Goal: Transaction & Acquisition: Purchase product/service

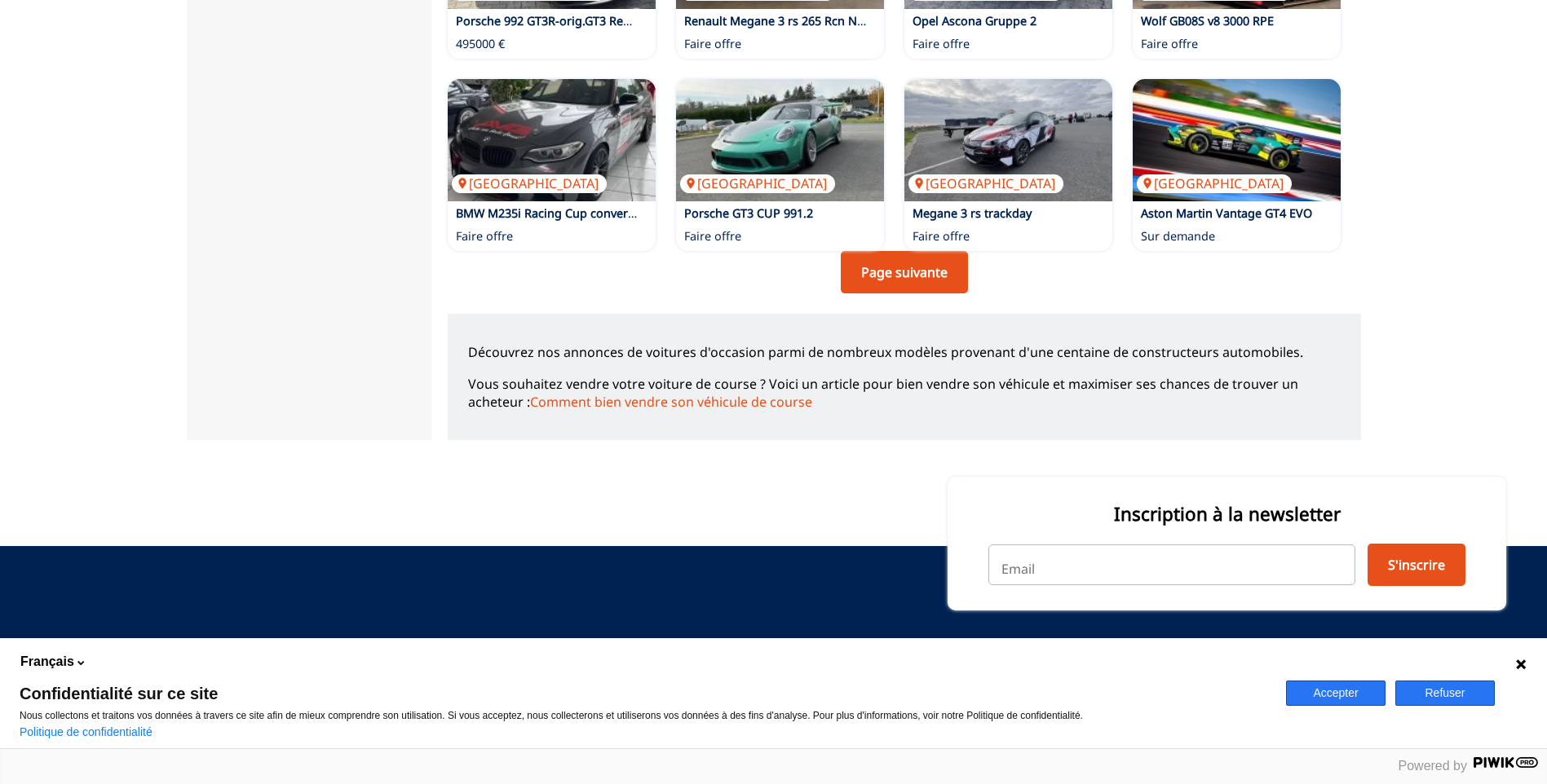
scroll to position [1239, 0]
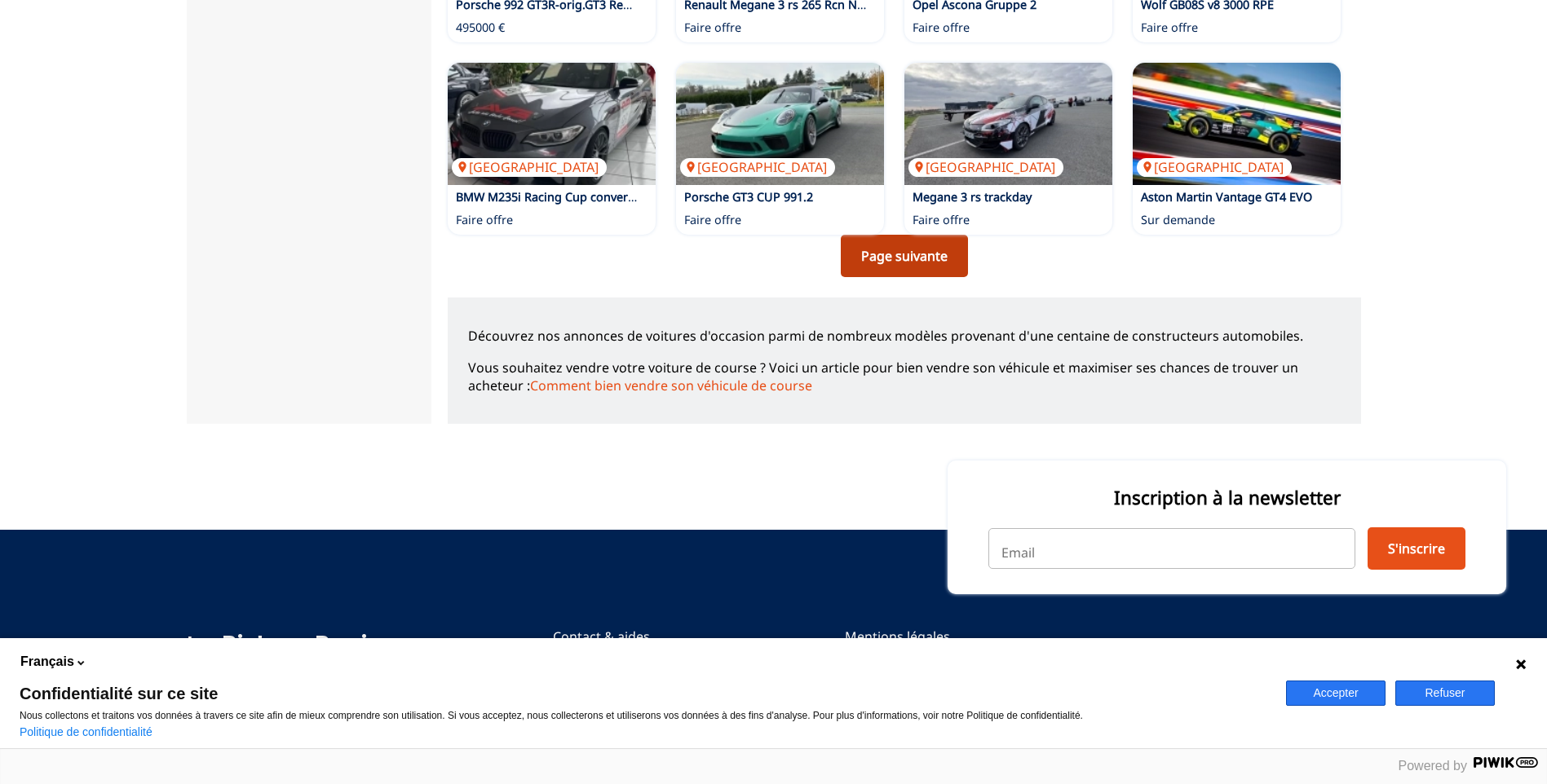
click at [914, 254] on link "Page suivante" at bounding box center [905, 256] width 127 height 43
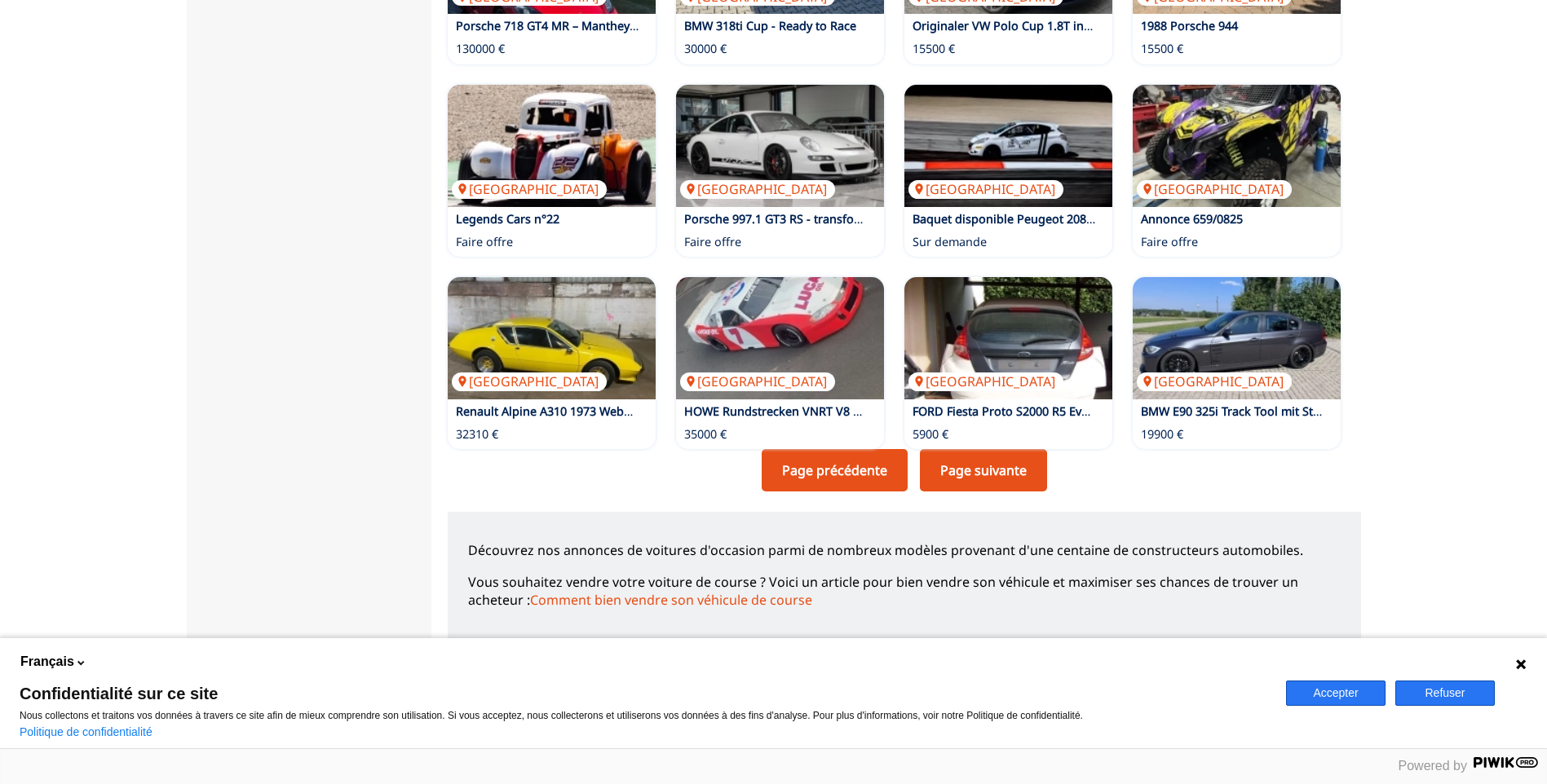
scroll to position [1022, 0]
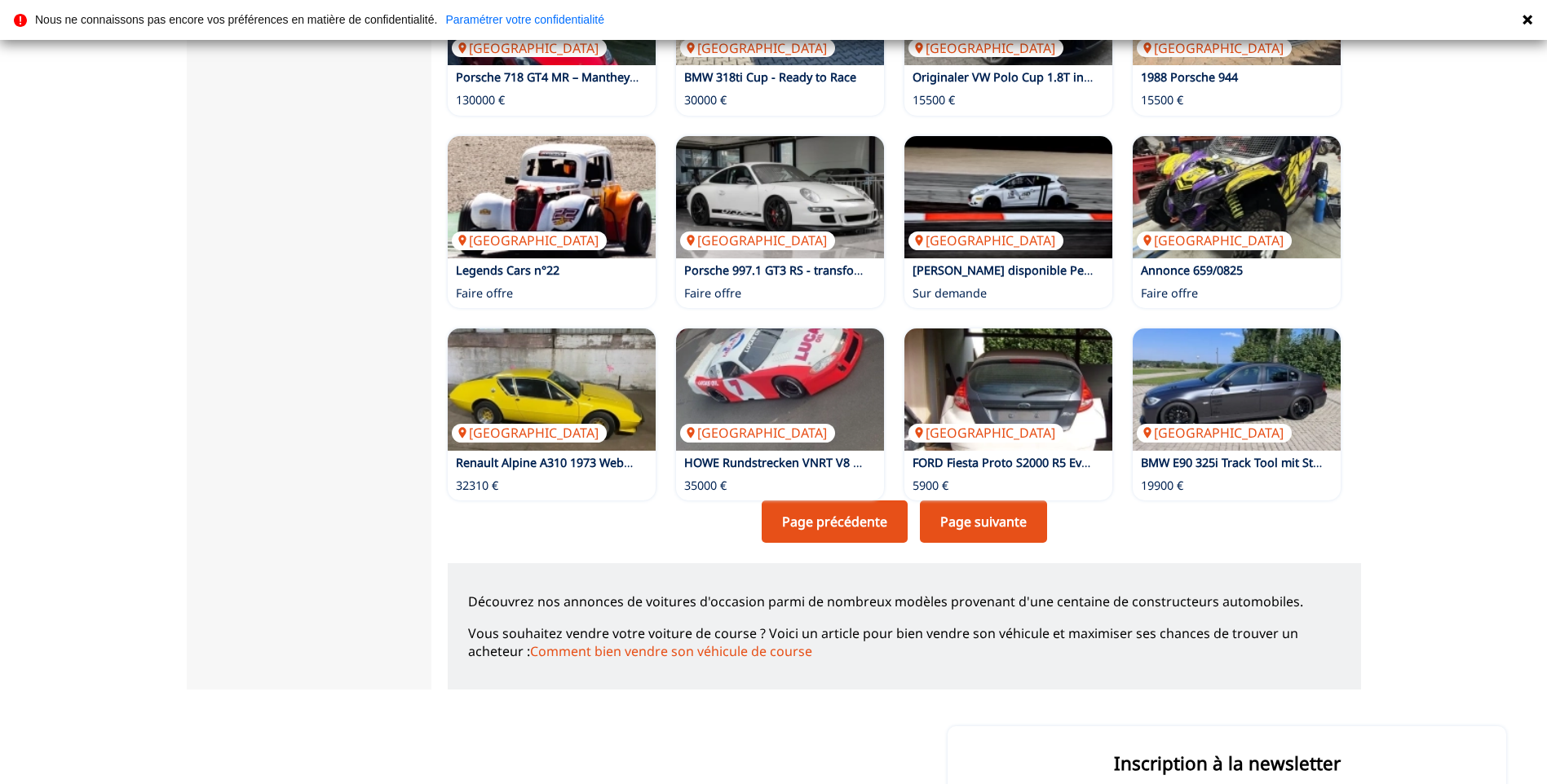
scroll to position [978, 0]
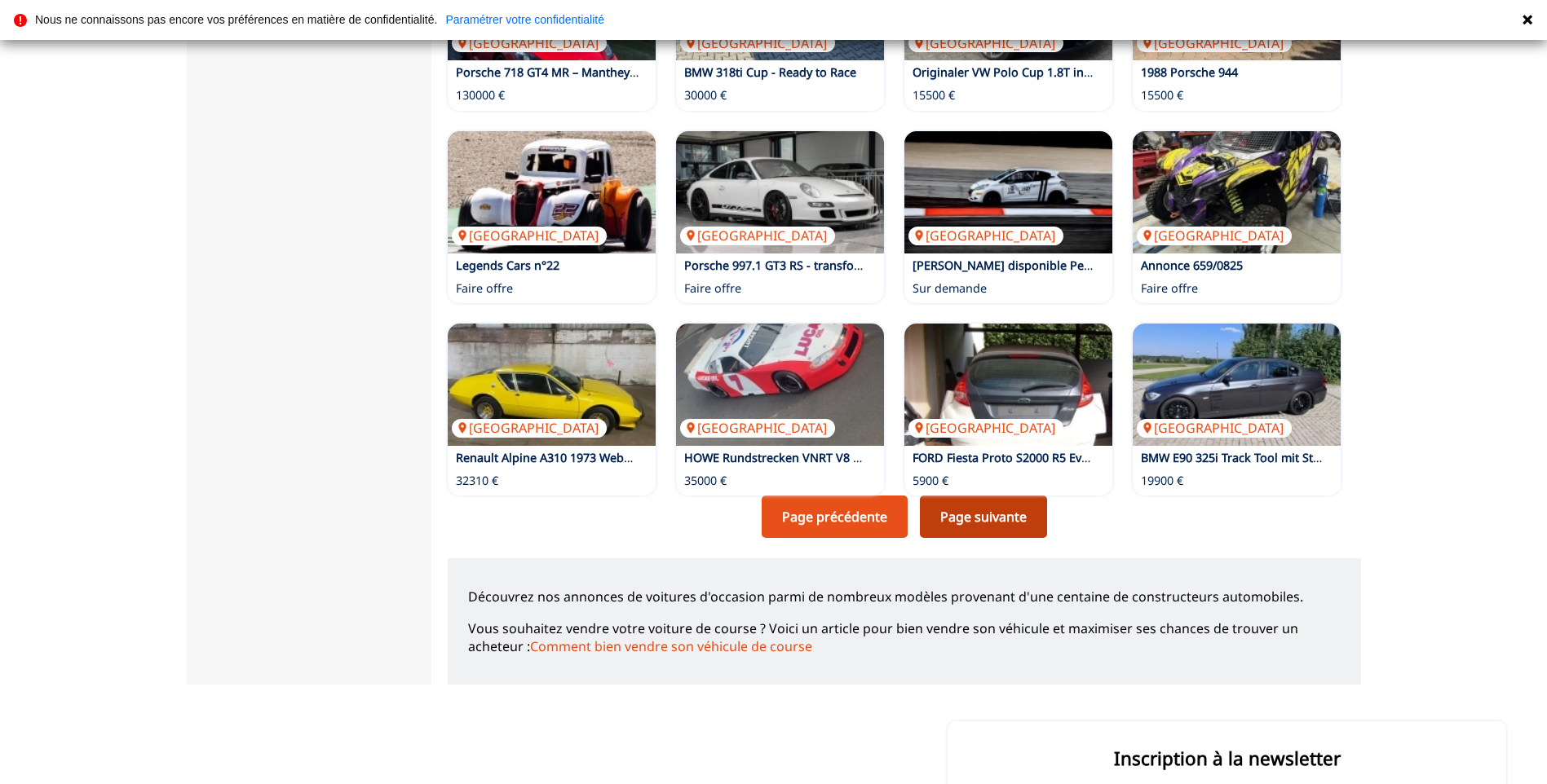
click at [952, 519] on link "Page suivante" at bounding box center [984, 516] width 127 height 43
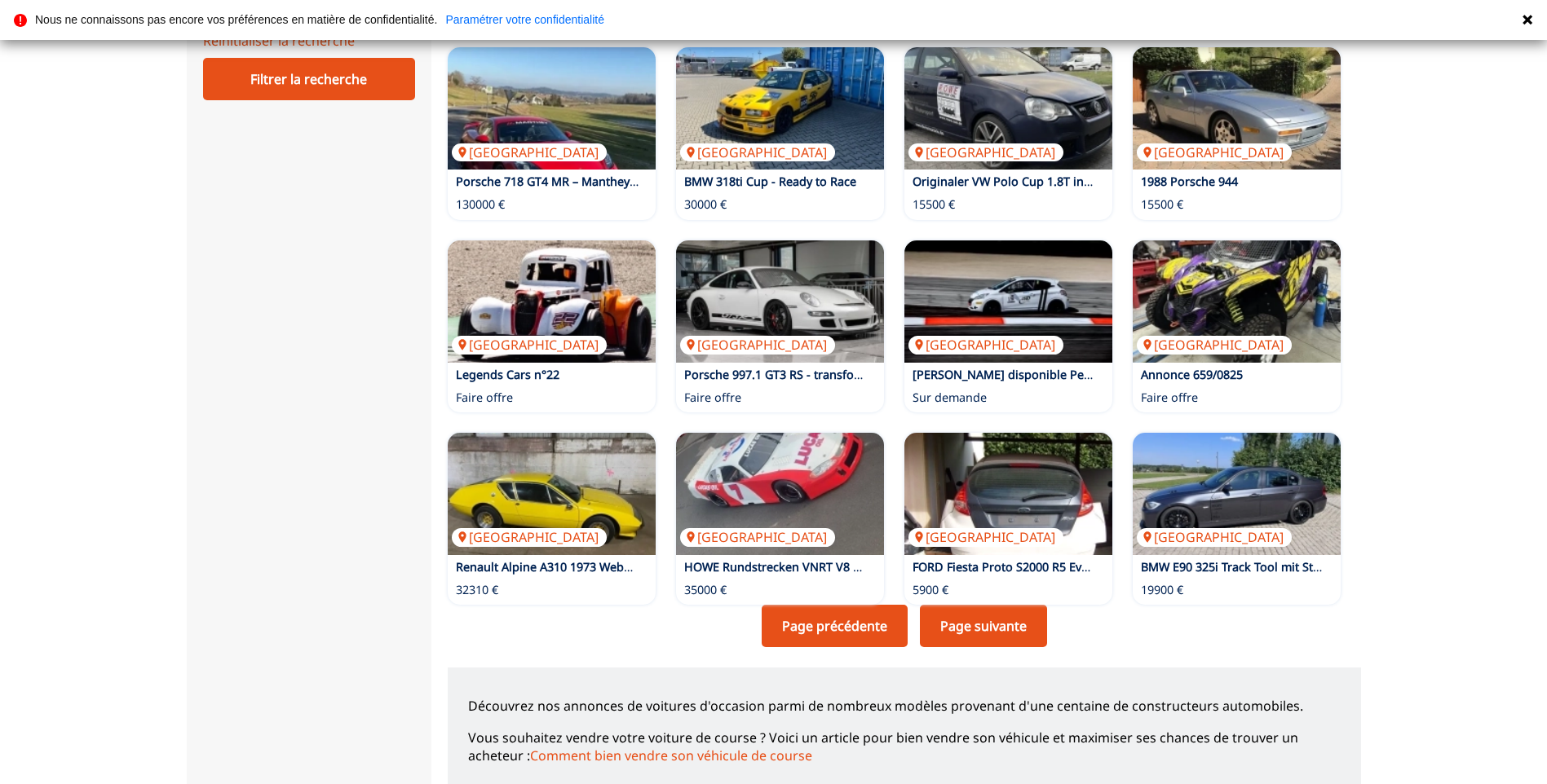
scroll to position [870, 0]
click at [980, 626] on link "Page suivante" at bounding box center [984, 625] width 127 height 43
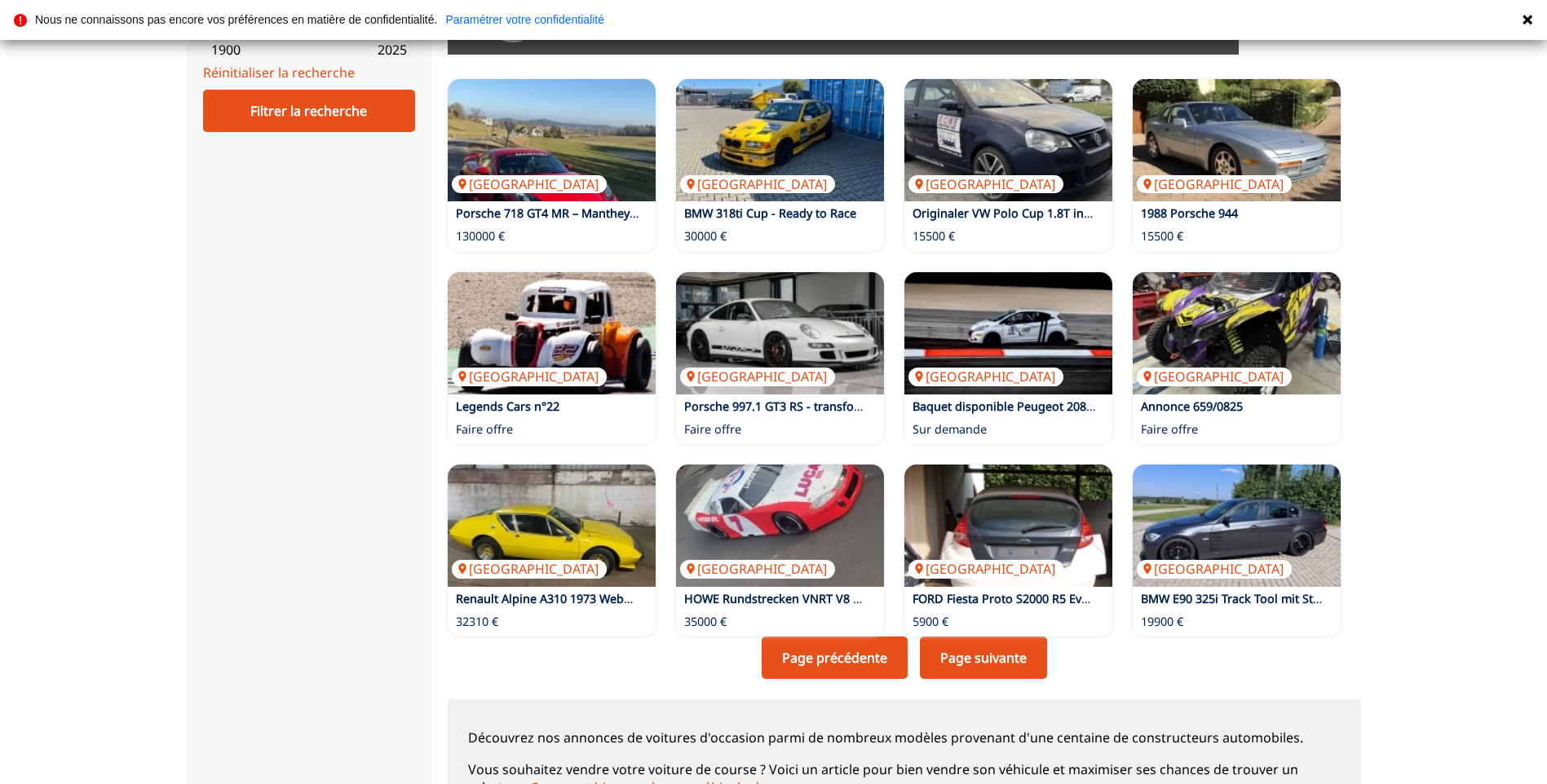
scroll to position [842, 0]
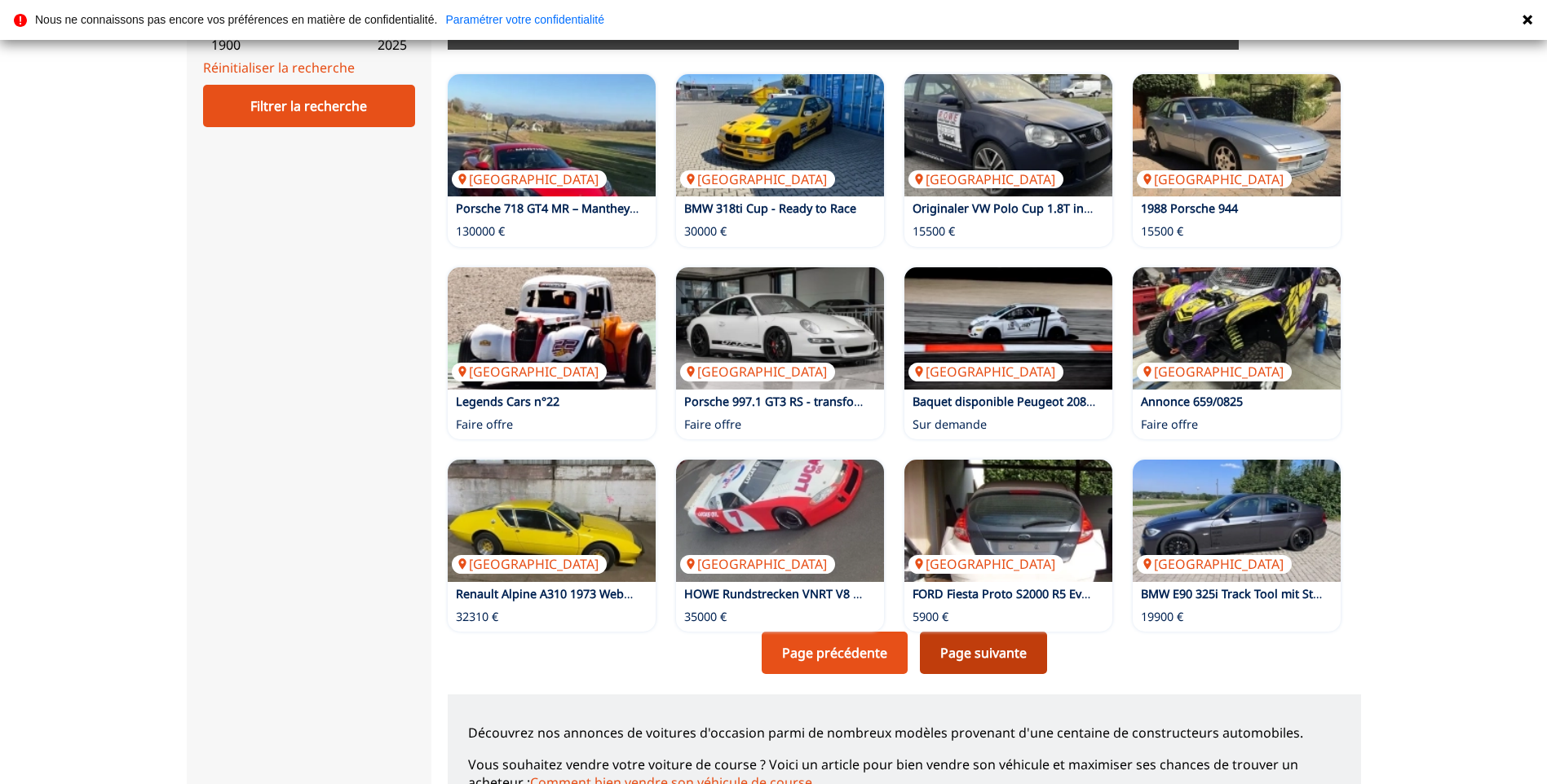
click at [970, 658] on link "Page suivante" at bounding box center [984, 653] width 127 height 43
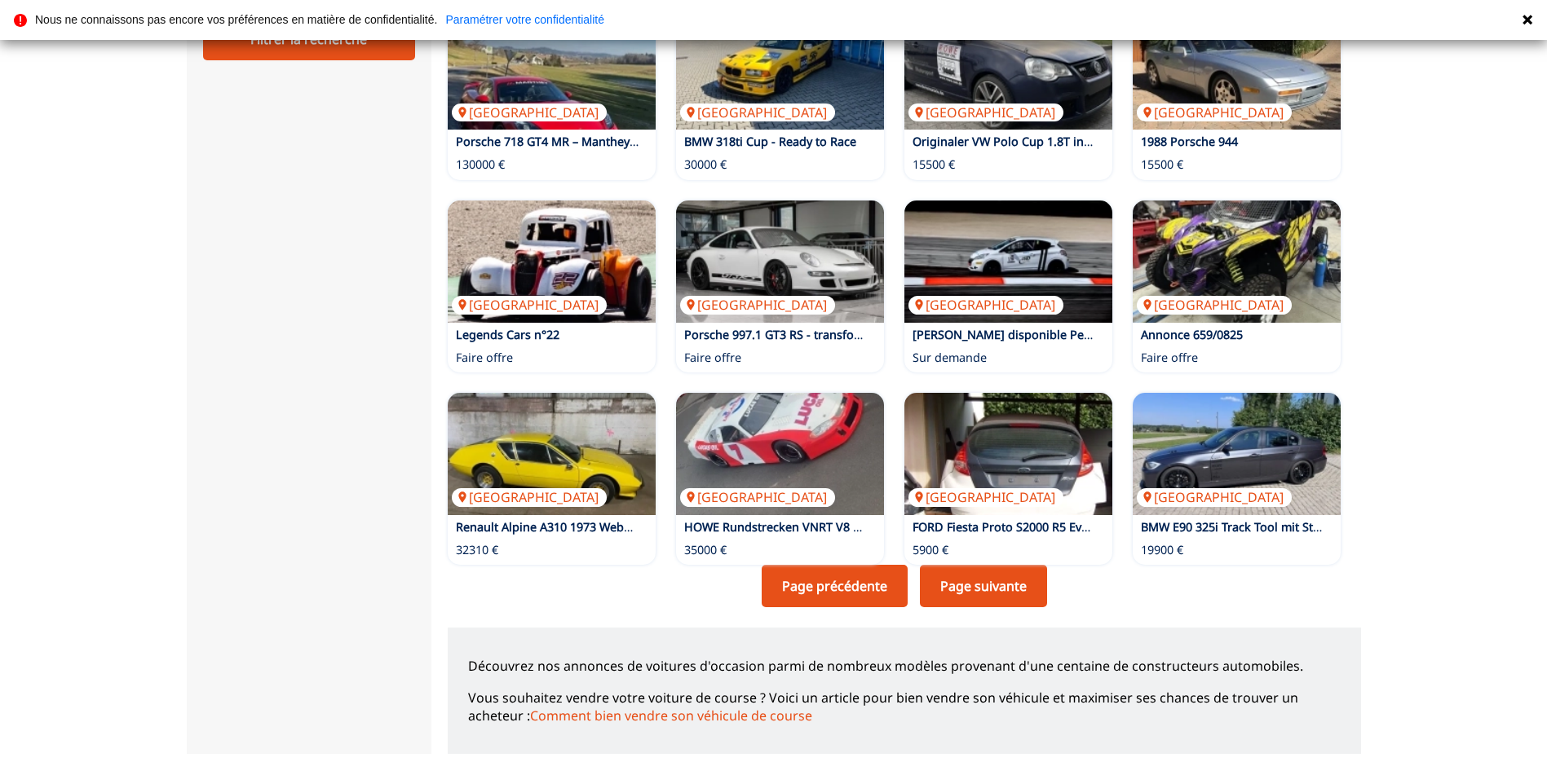
scroll to position [924, 0]
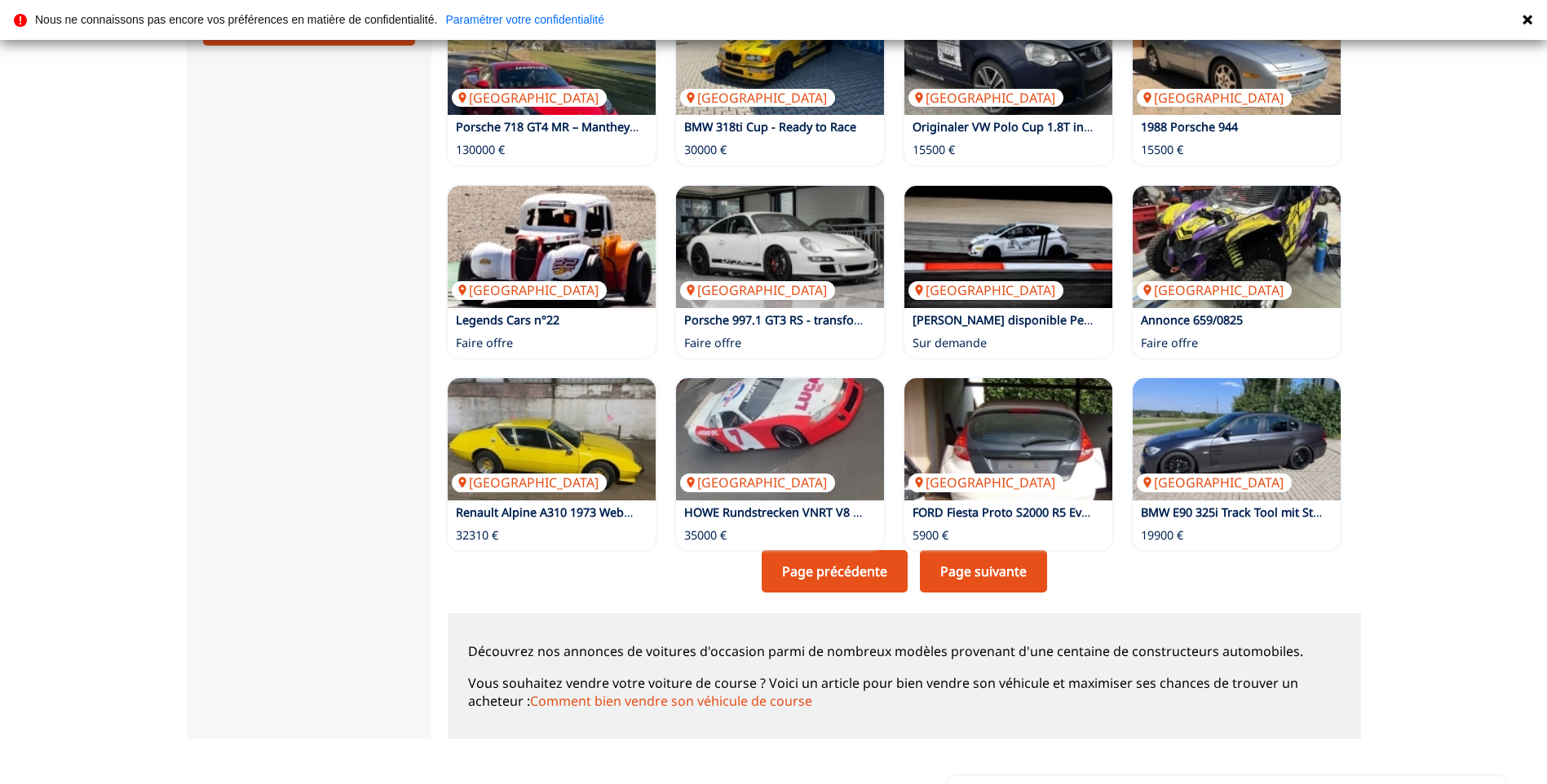
click at [1529, 16] on icon at bounding box center [1528, 20] width 13 height 13
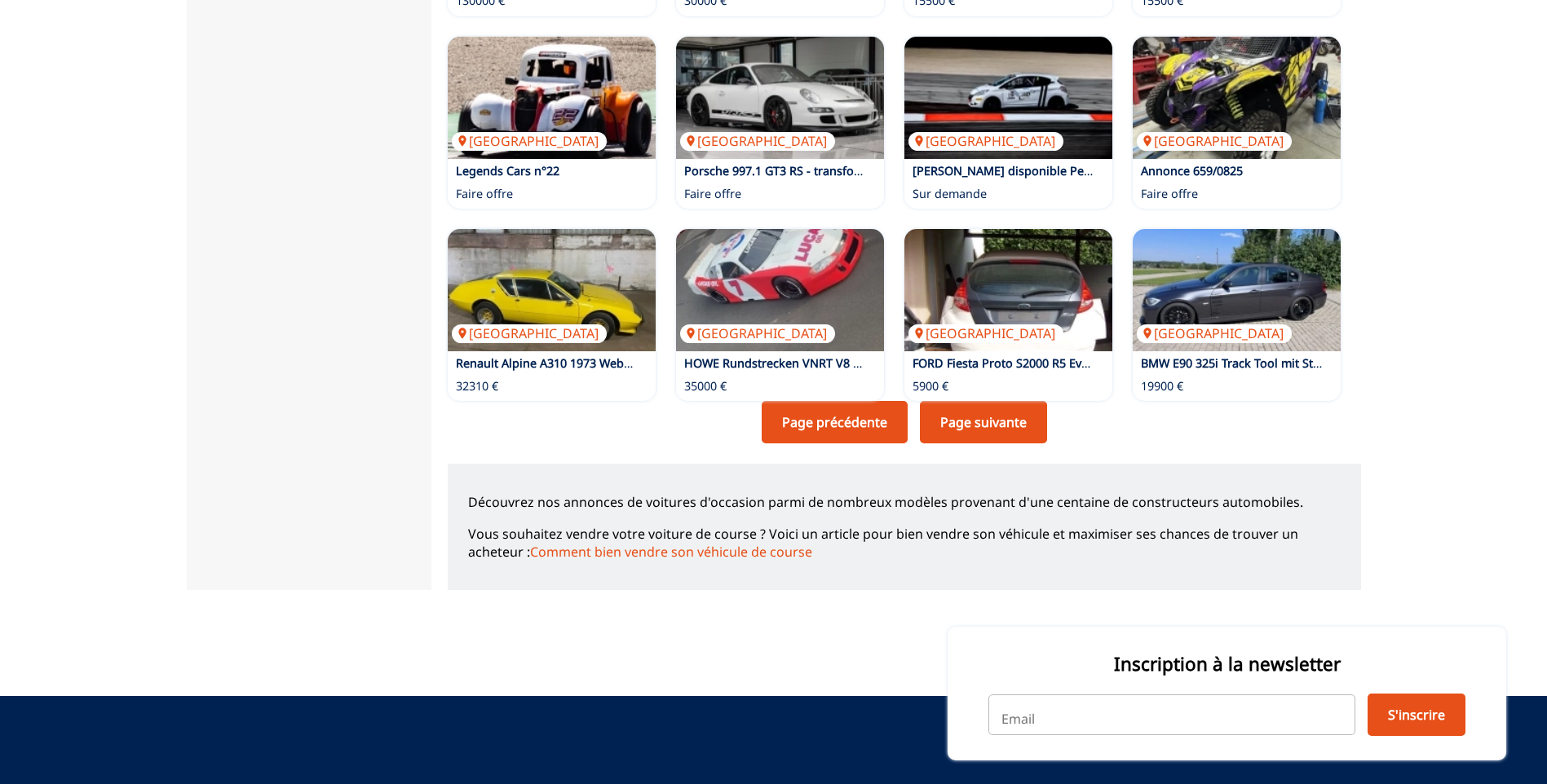
scroll to position [1114, 0]
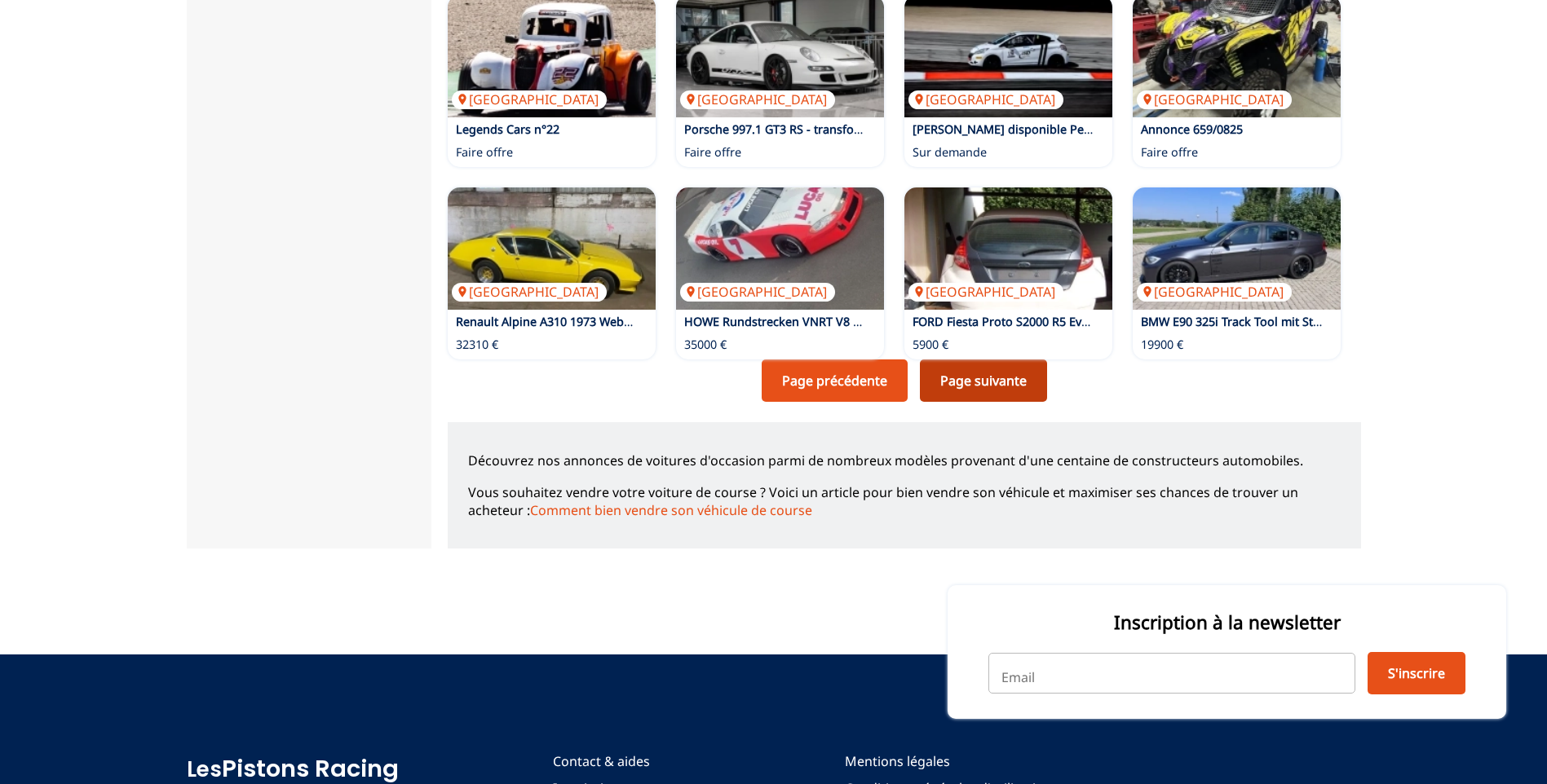
click at [980, 377] on link "Page suivante" at bounding box center [984, 380] width 127 height 43
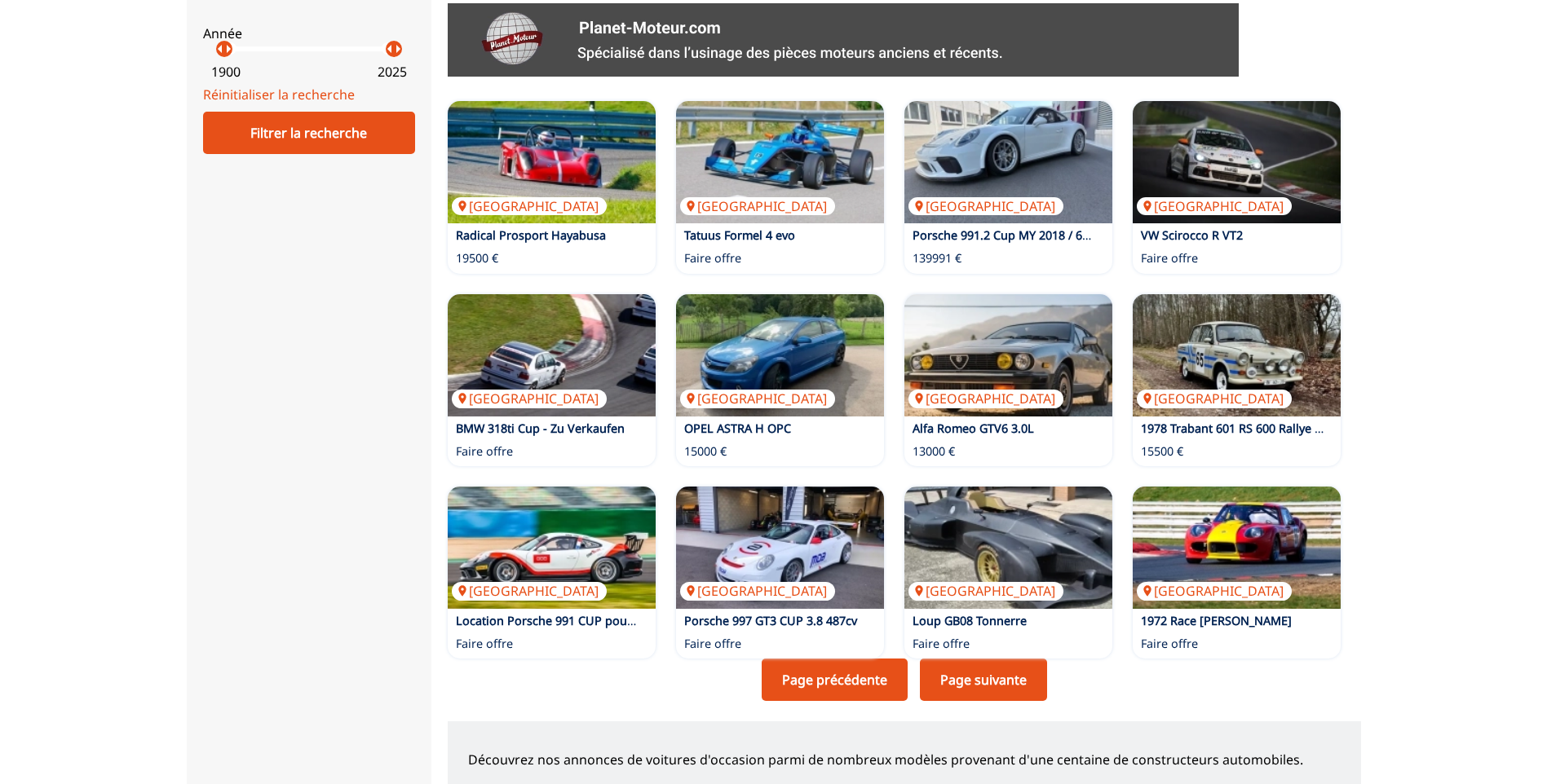
scroll to position [870, 0]
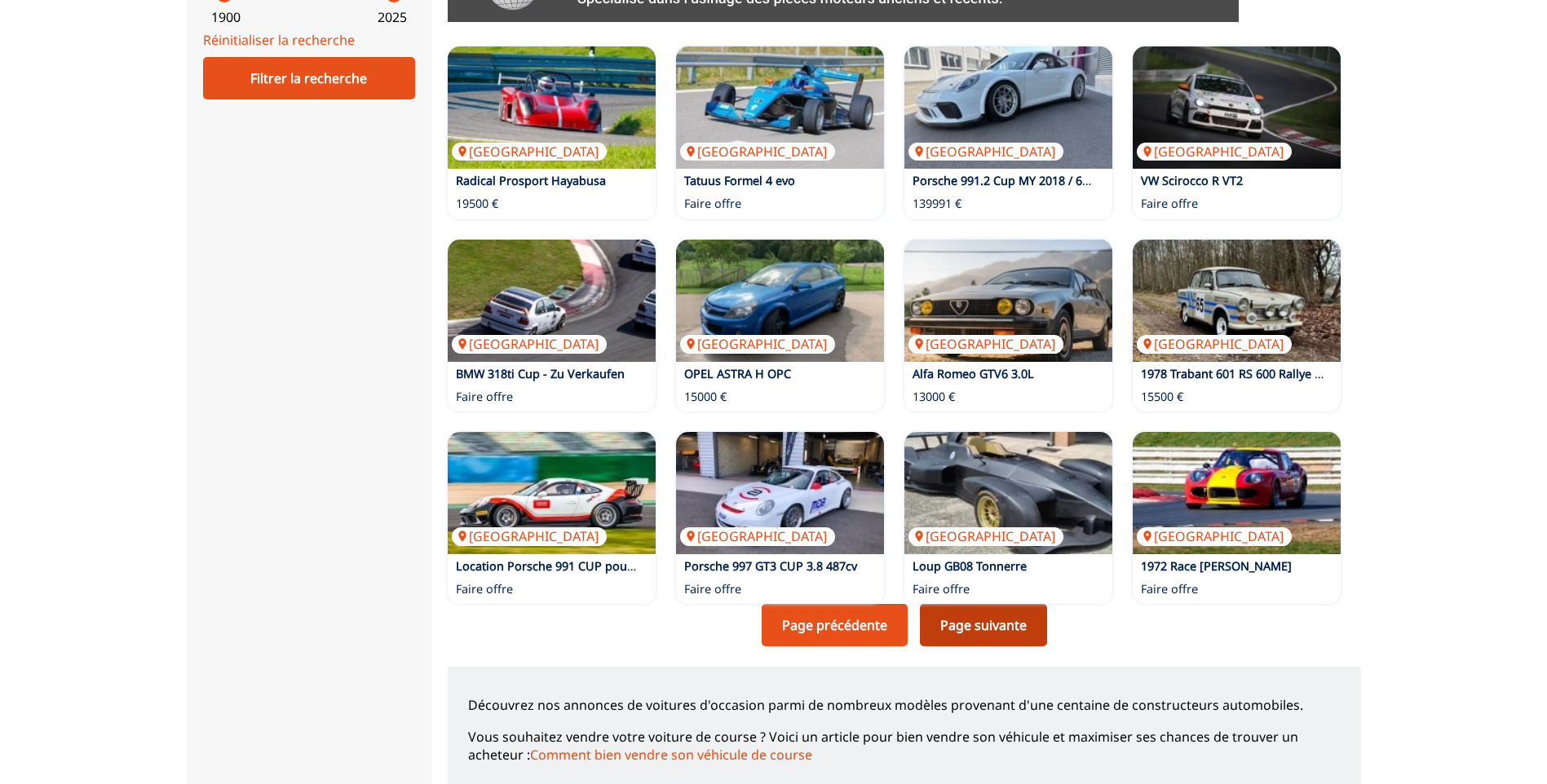
click at [971, 627] on link "Page suivante" at bounding box center [984, 625] width 127 height 43
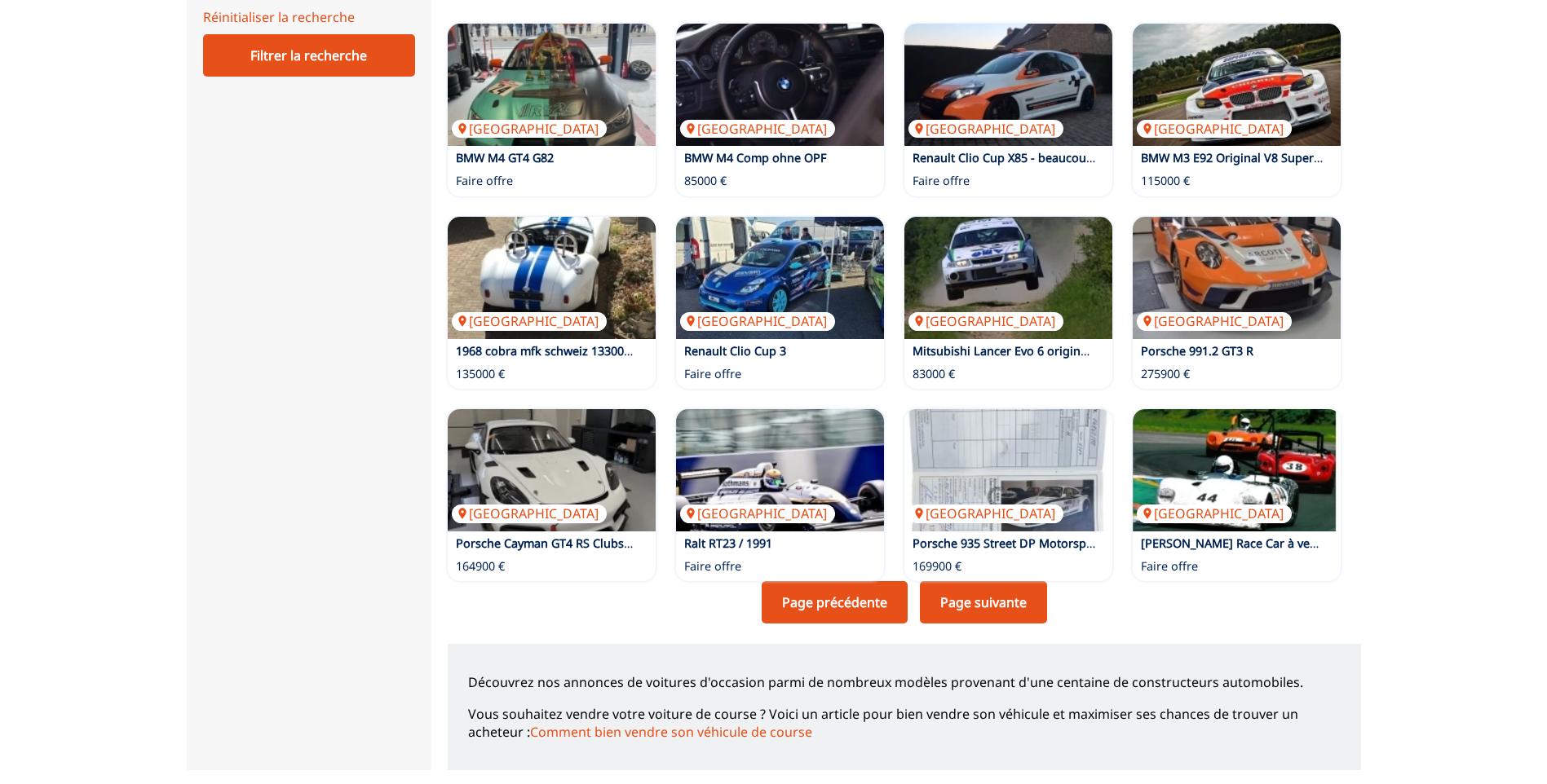
scroll to position [924, 0]
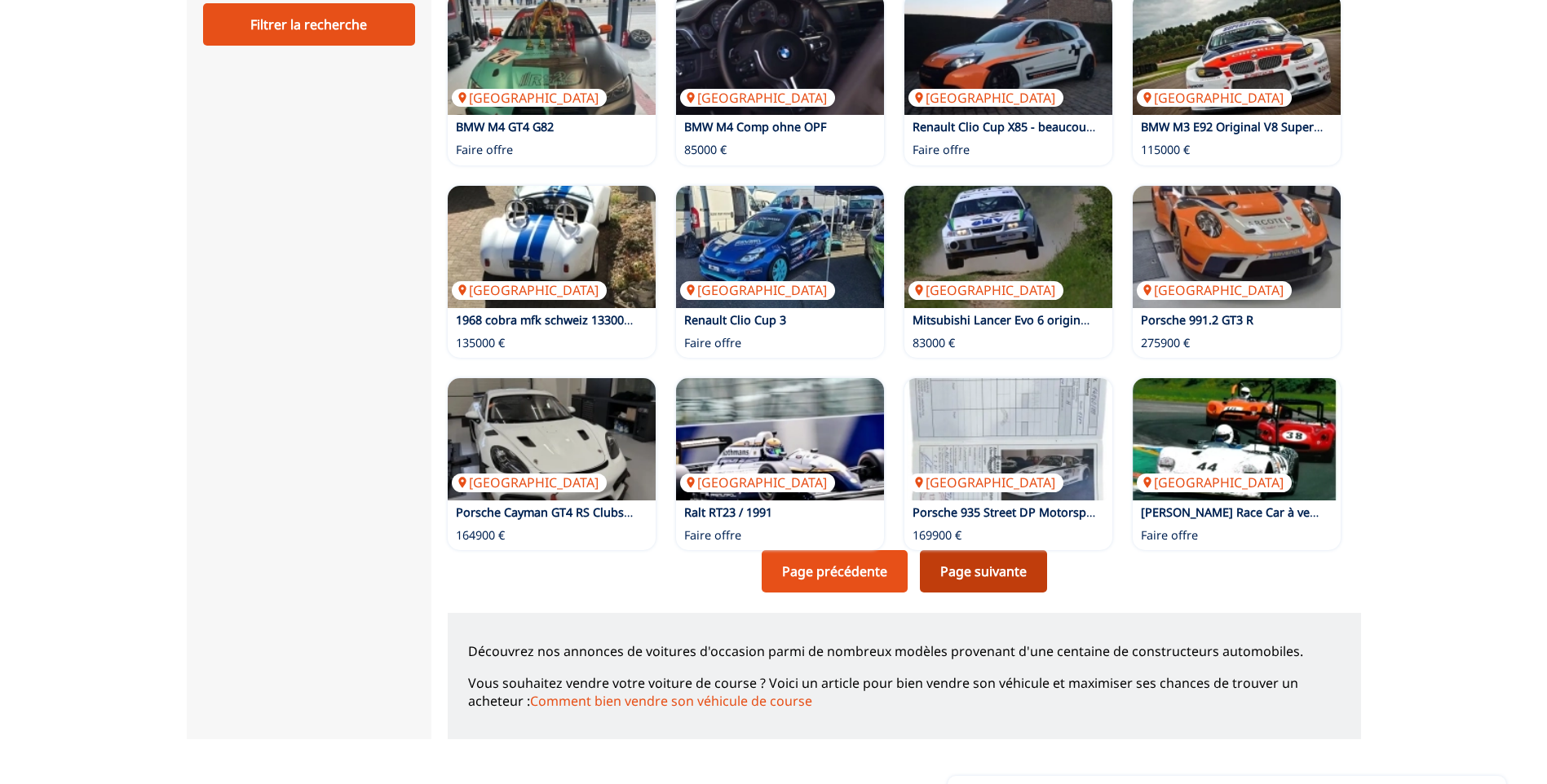
click at [985, 575] on link "Page suivante" at bounding box center [984, 571] width 127 height 43
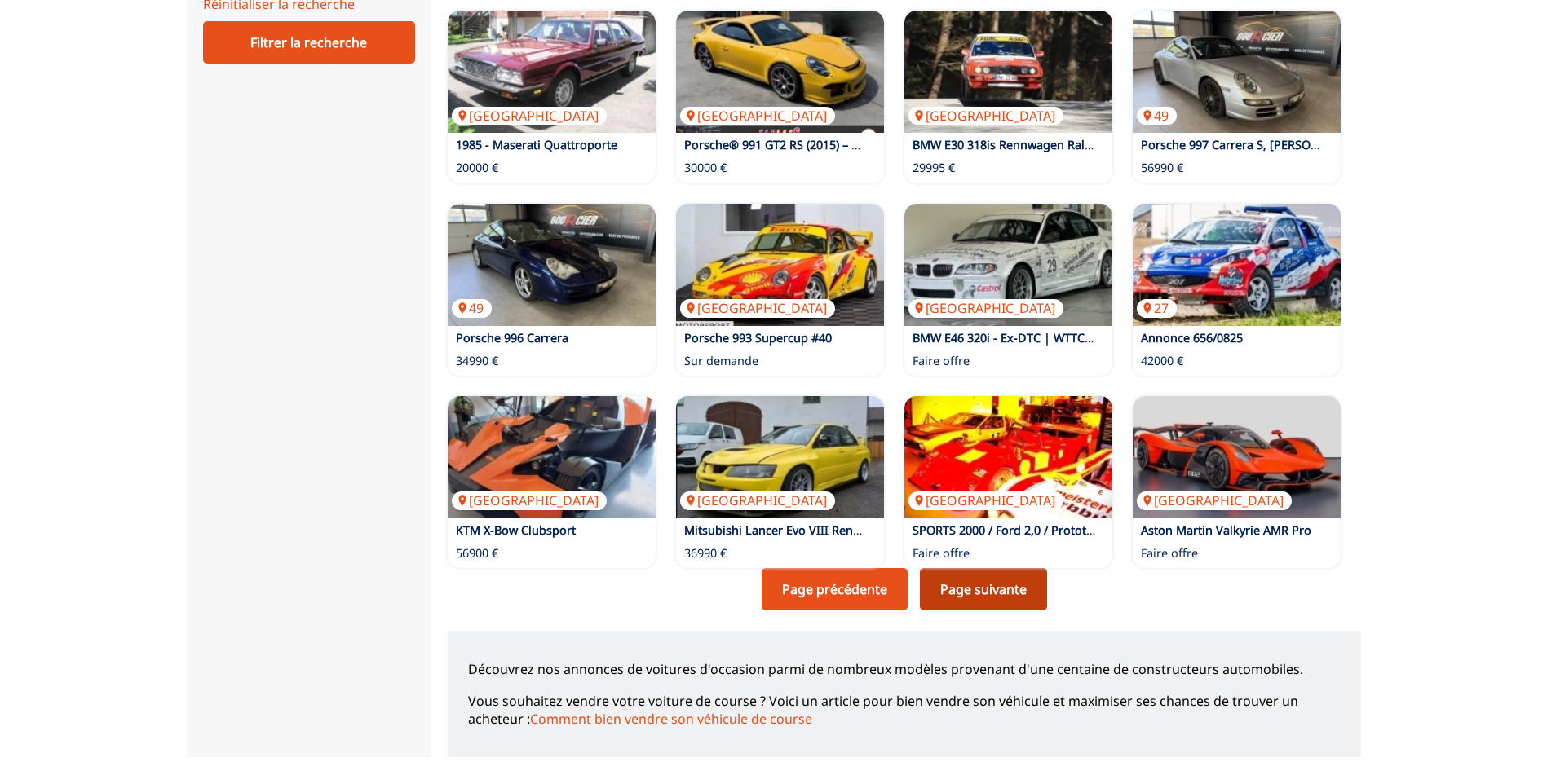
scroll to position [924, 0]
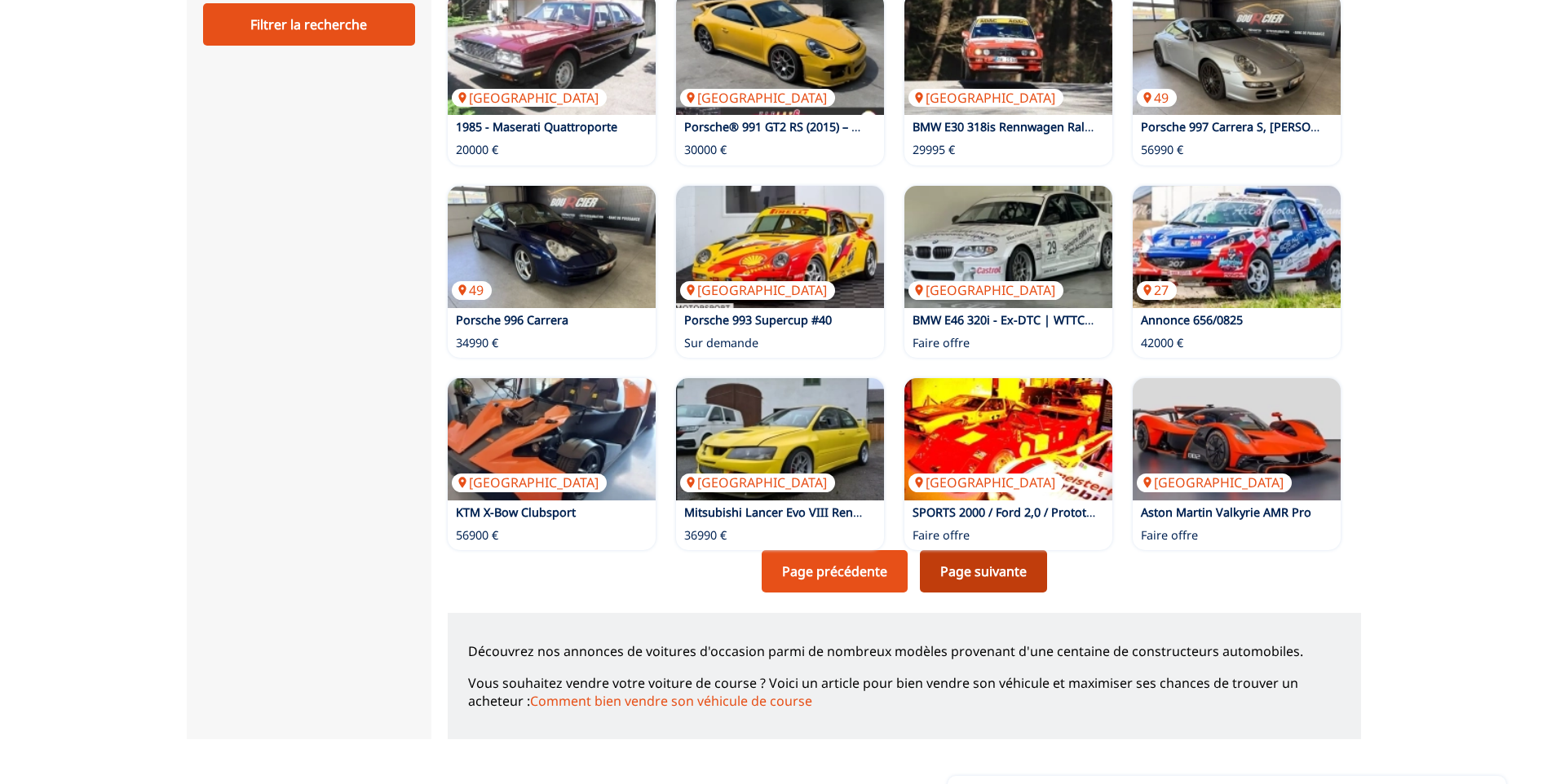
click at [985, 575] on link "Page suivante" at bounding box center [984, 571] width 127 height 43
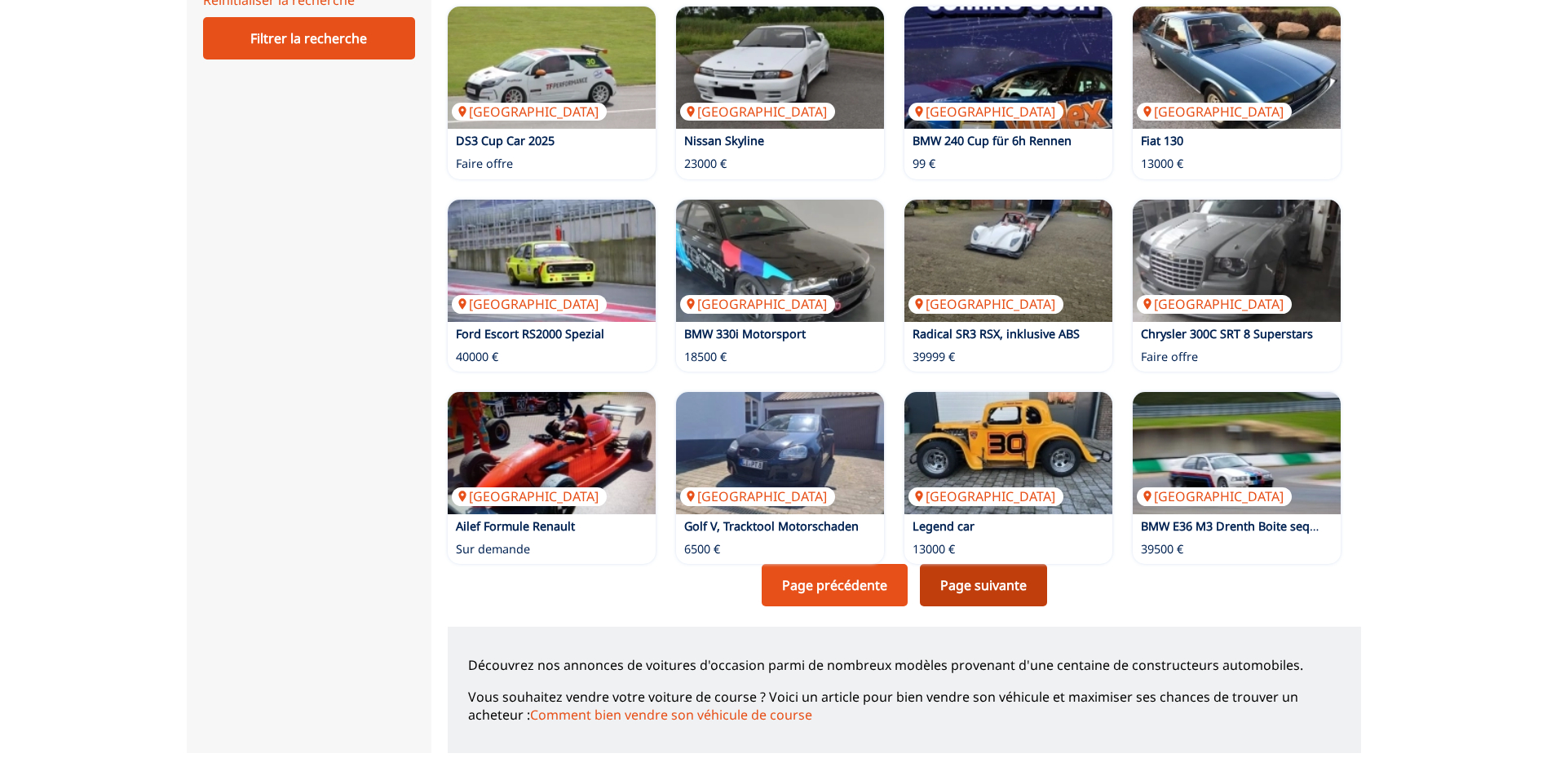
scroll to position [952, 0]
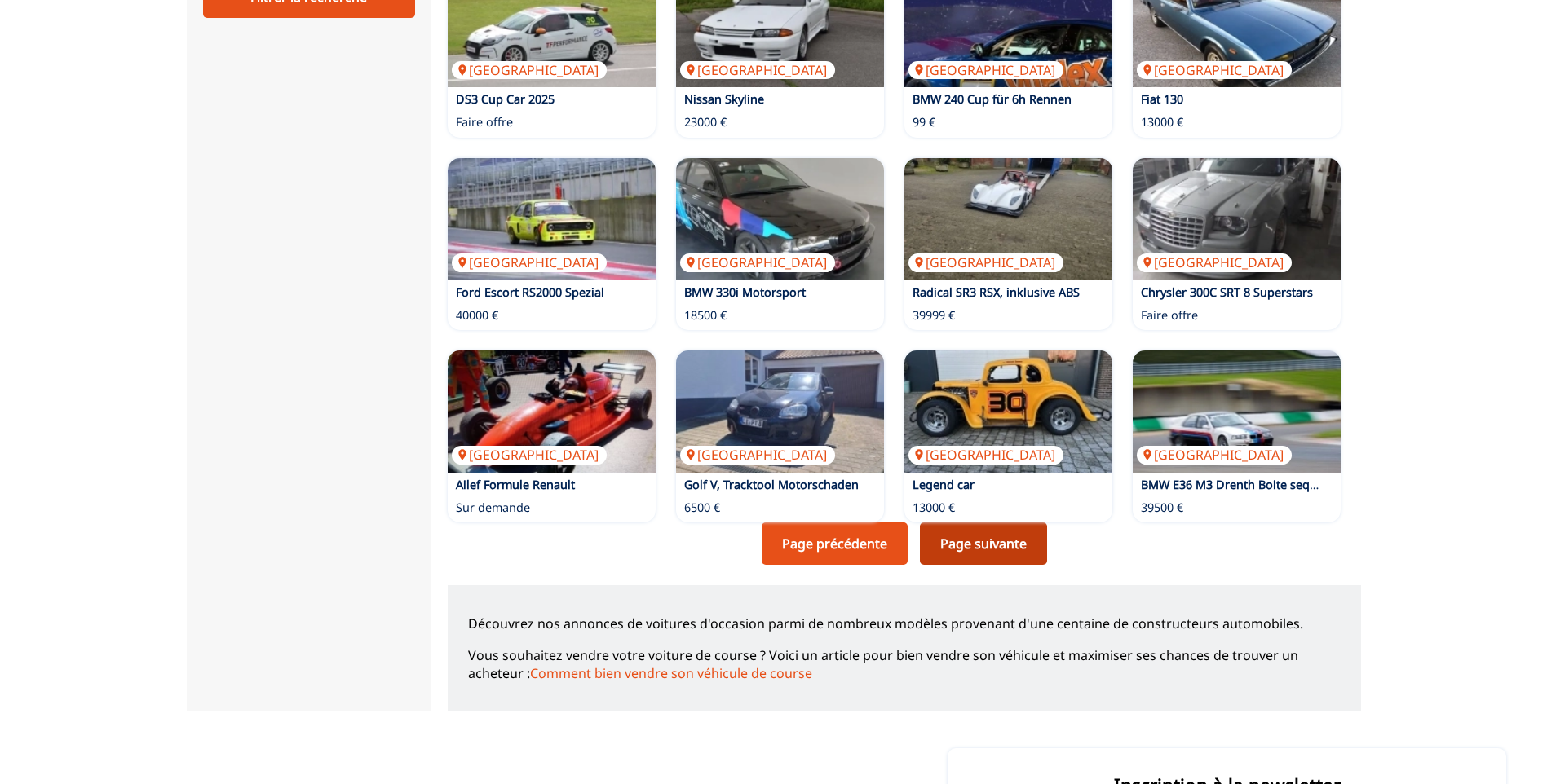
click at [984, 549] on link "Page suivante" at bounding box center [984, 544] width 127 height 43
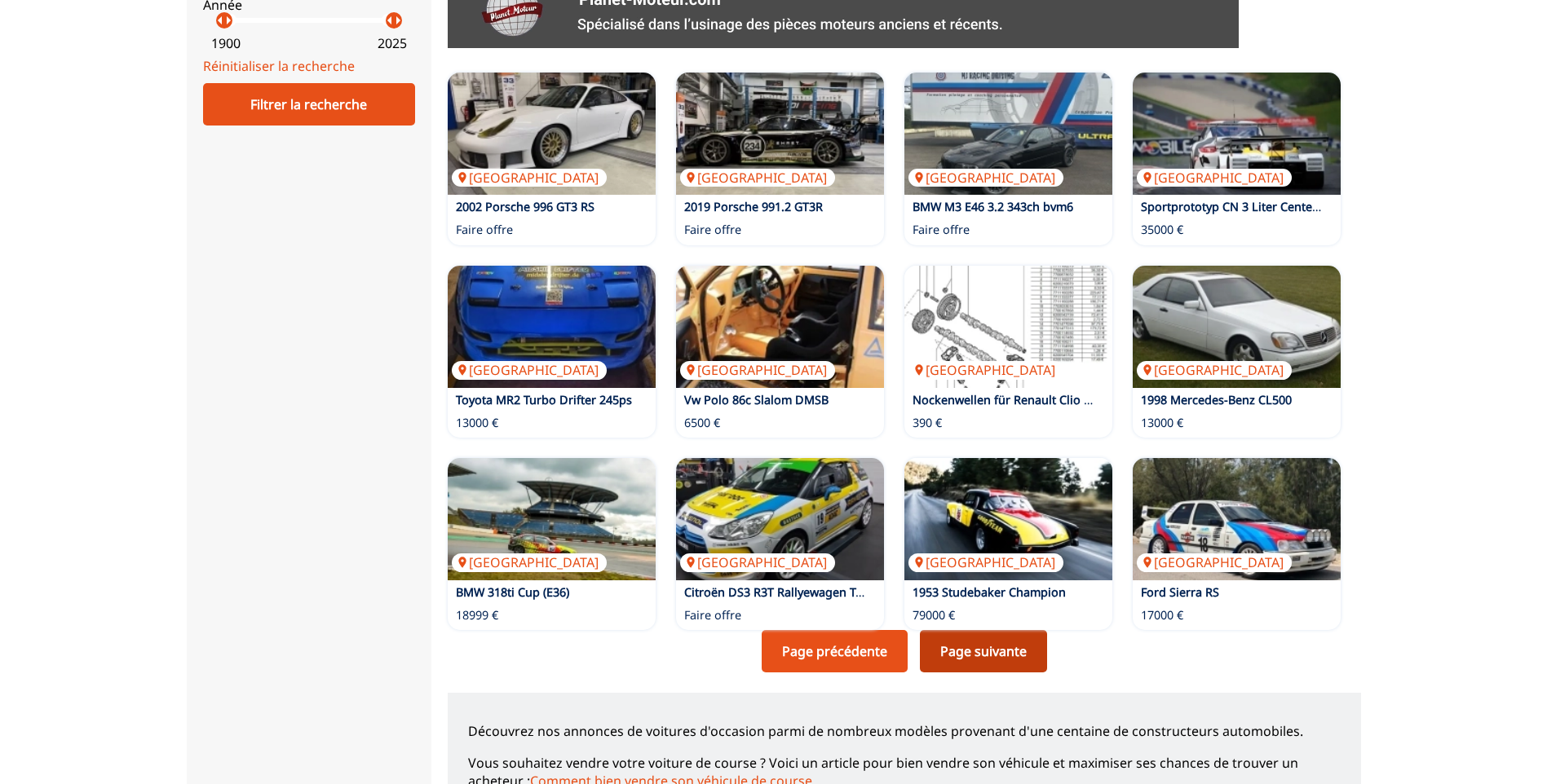
scroll to position [897, 0]
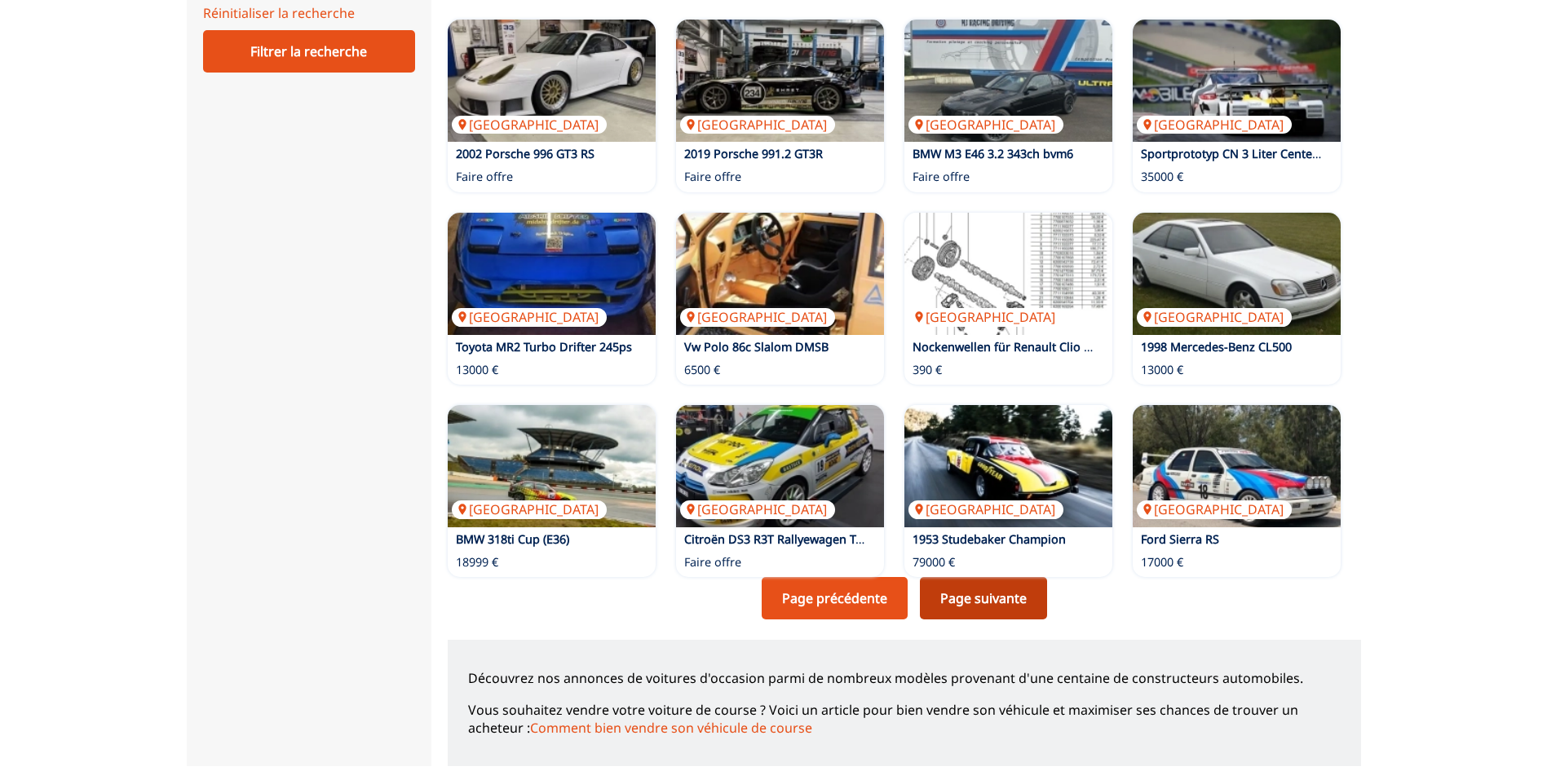
click at [986, 599] on link "Page suivante" at bounding box center [984, 598] width 127 height 43
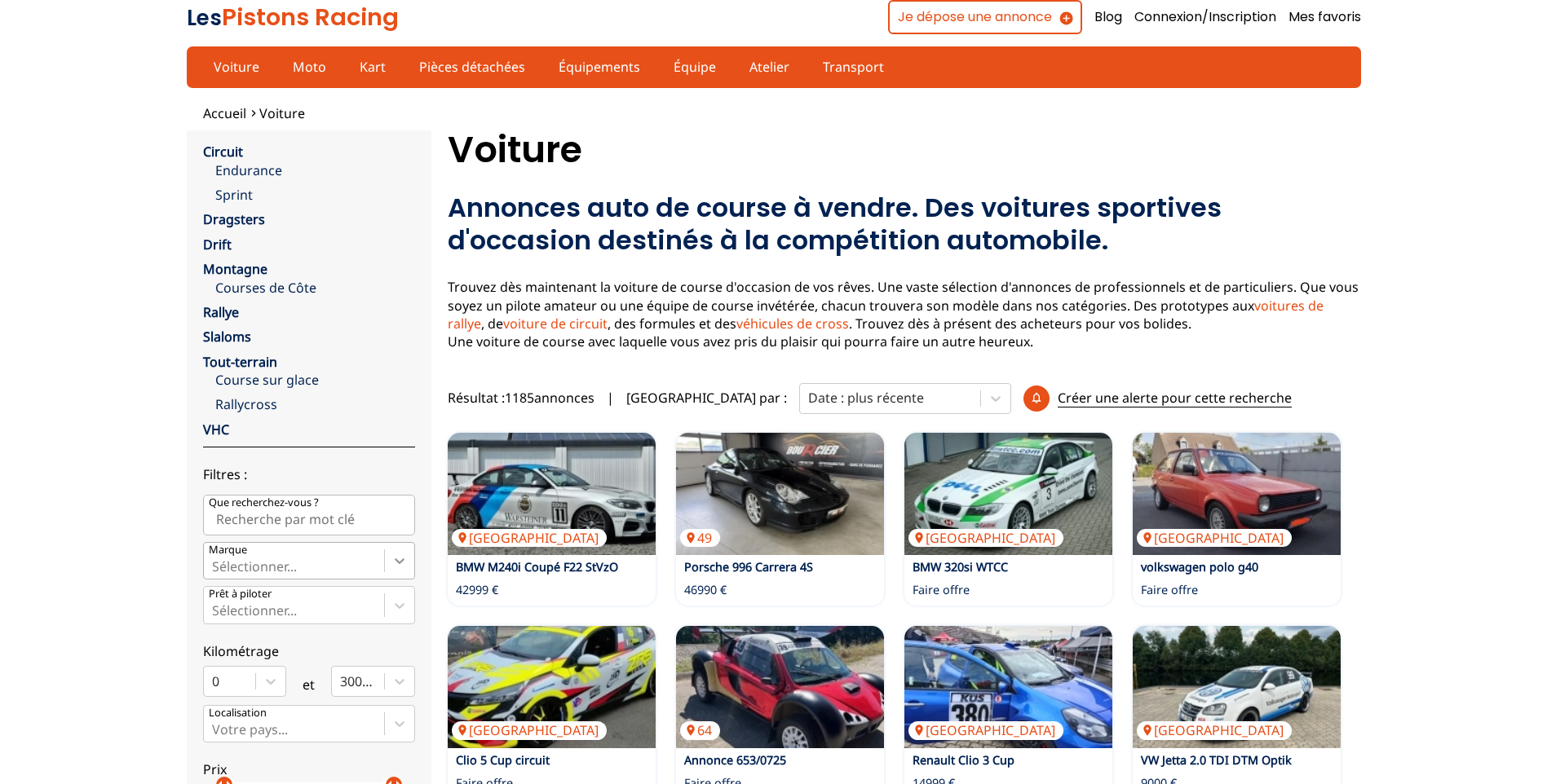
click at [399, 558] on icon at bounding box center [400, 561] width 17 height 17
click at [215, 560] on input "Marque Sélectionner..." at bounding box center [214, 567] width 3 height 15
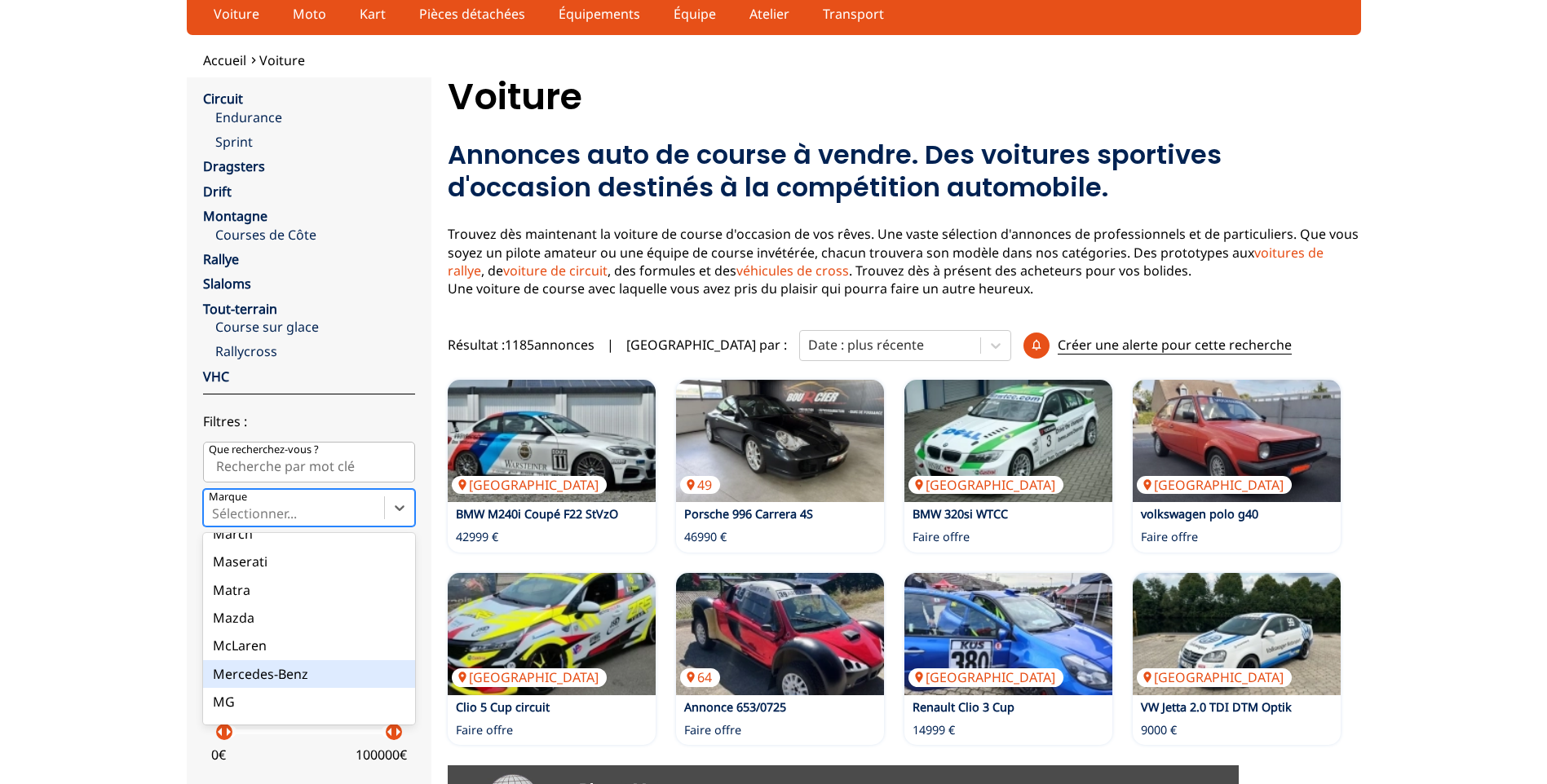
scroll to position [1331, 0]
click at [261, 565] on div "Maserati" at bounding box center [309, 565] width 212 height 28
click at [215, 521] on input "Marque option Maserati focused, 49 of 90. 90 results available. Use Up and Down…" at bounding box center [214, 514] width 3 height 15
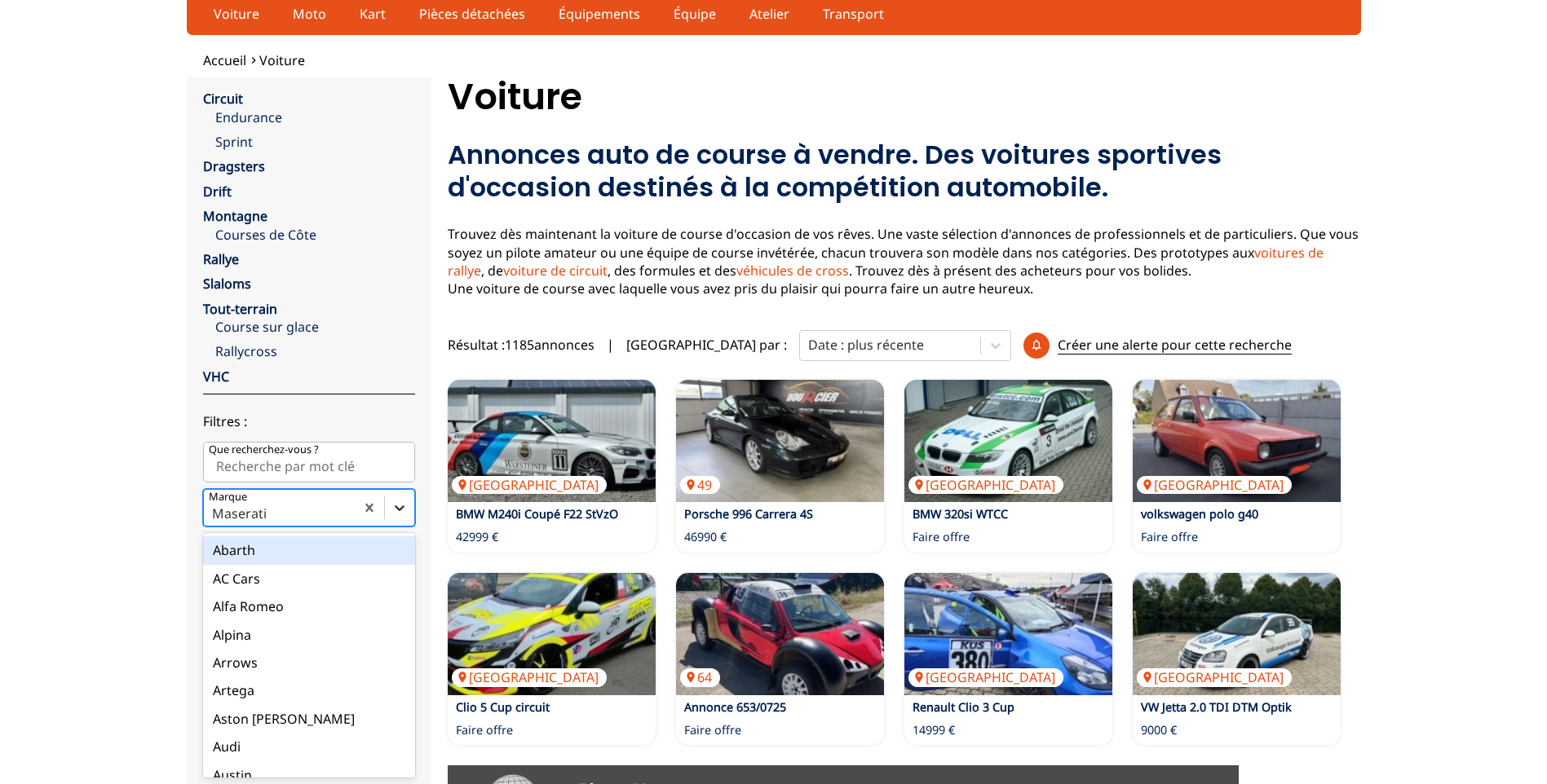
click at [396, 506] on icon at bounding box center [400, 508] width 17 height 17
click at [215, 506] on input "Marque option Maserati, selected. option Abarth focused, 1 of 90. 90 results av…" at bounding box center [214, 514] width 3 height 15
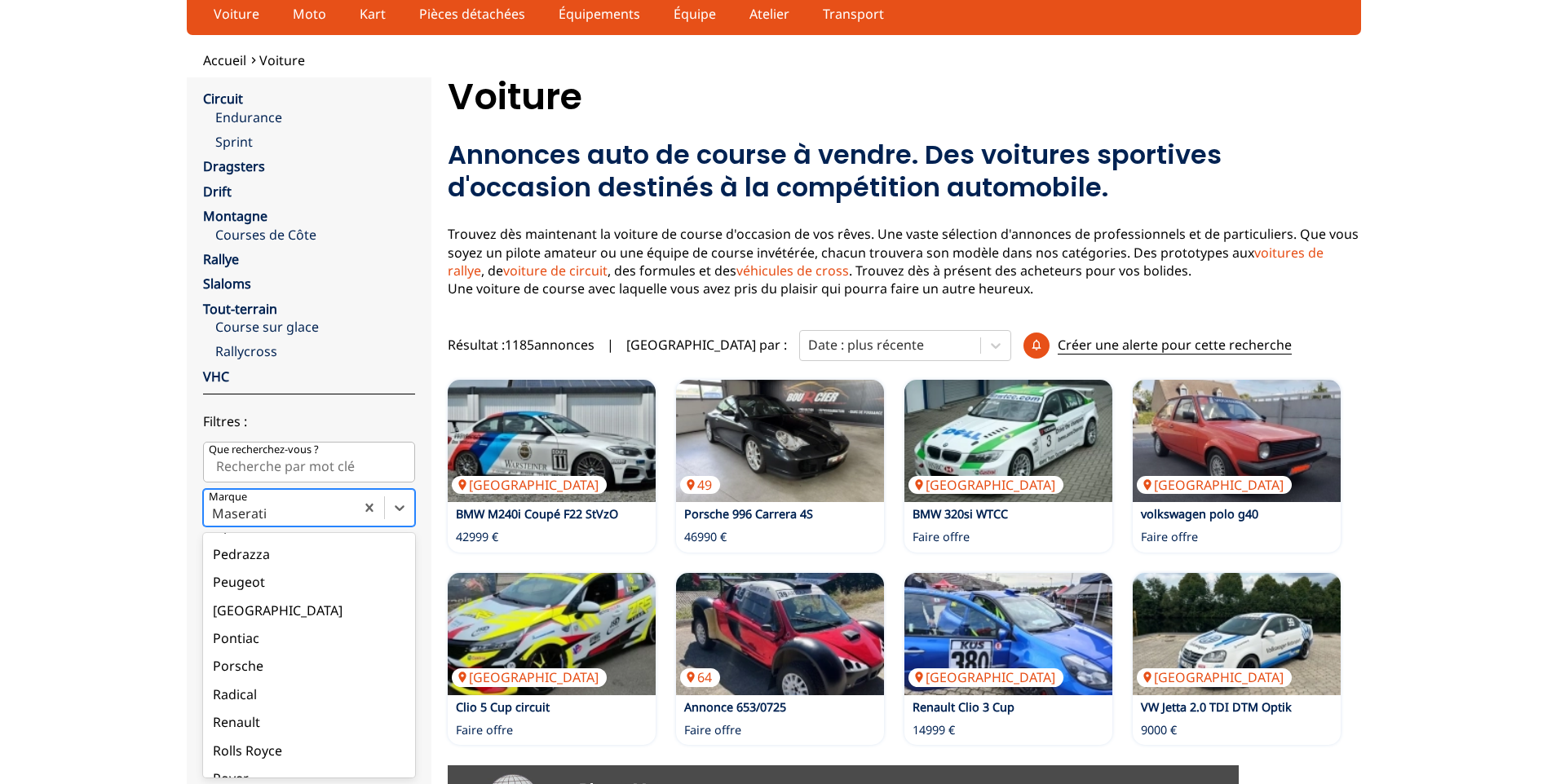
scroll to position [1686, 0]
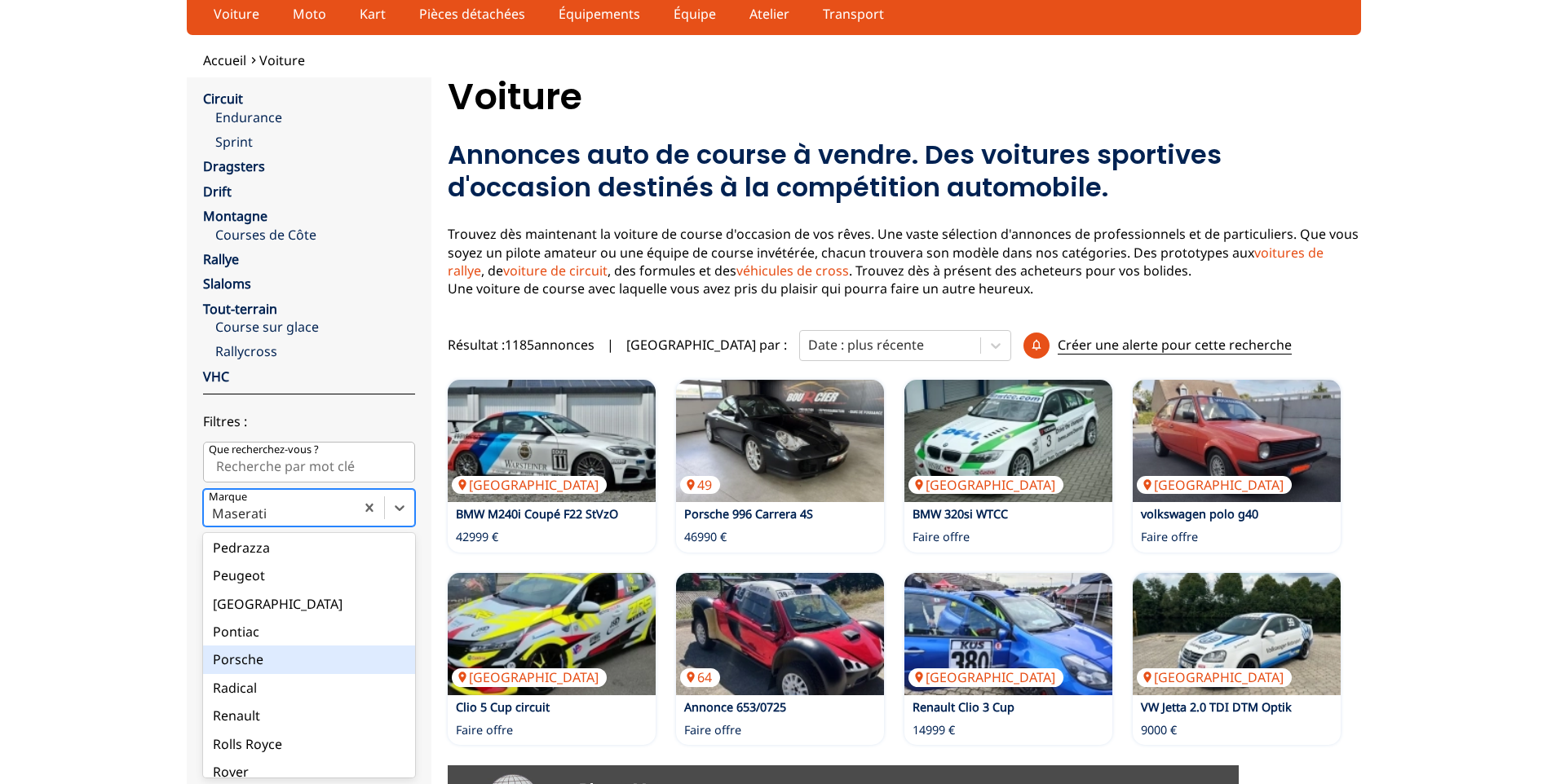
click at [243, 656] on div "Porsche" at bounding box center [309, 659] width 212 height 28
click at [215, 521] on input "Marque option Maserati, selected. option Porsche focused, 65 of 90. 90 results …" at bounding box center [214, 514] width 3 height 15
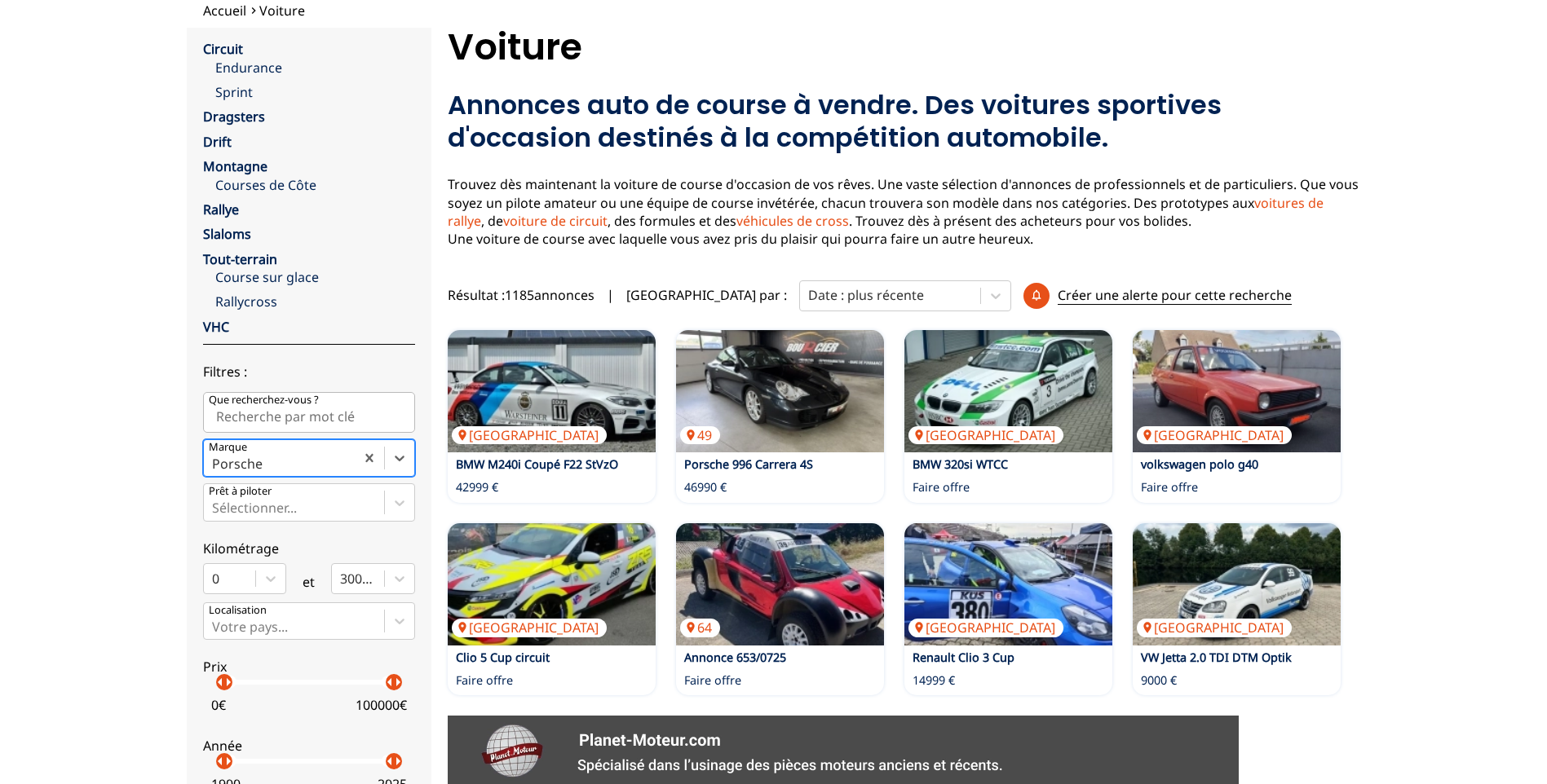
scroll to position [189, 0]
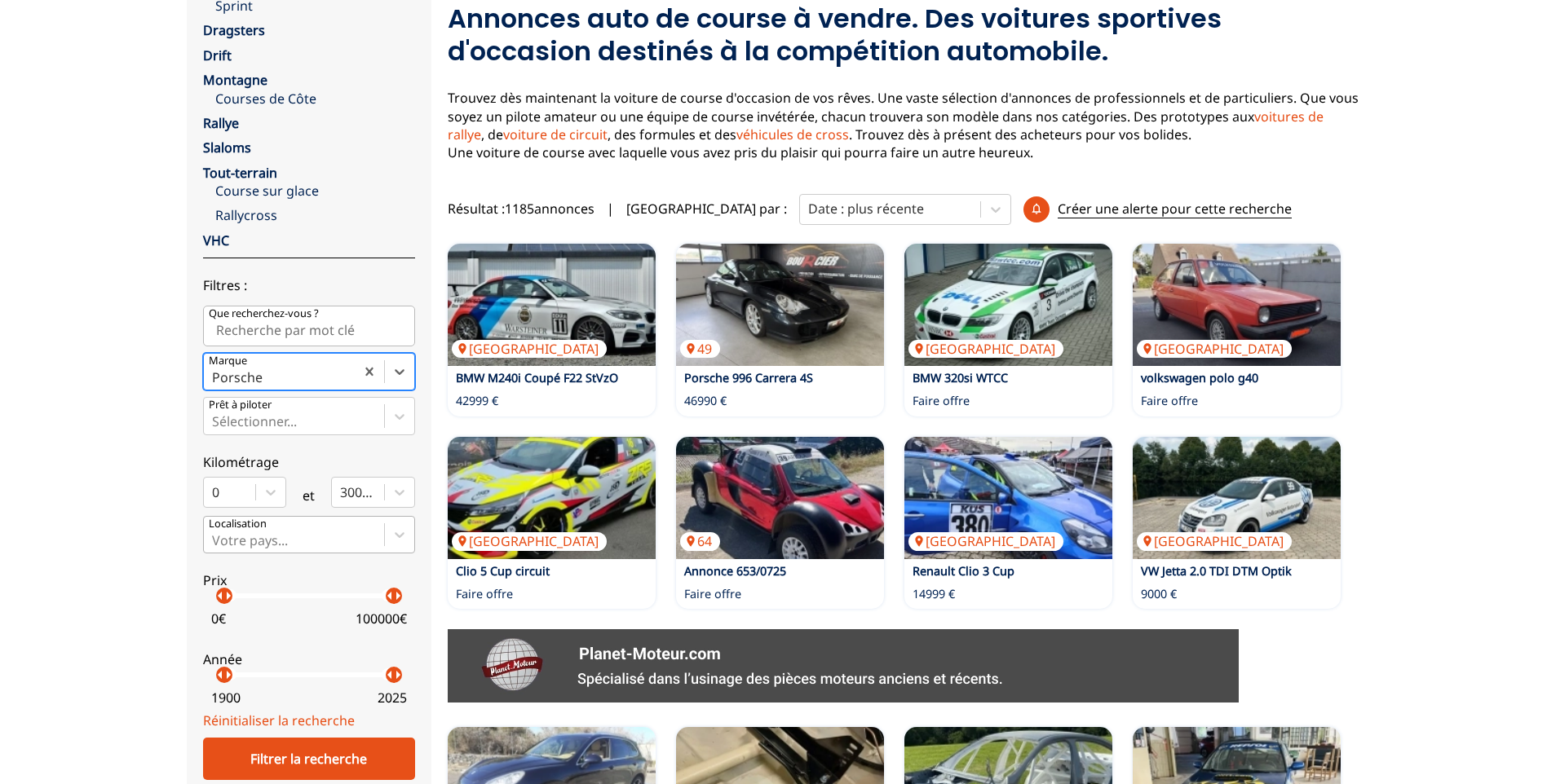
click at [395, 530] on div at bounding box center [399, 535] width 29 height 29
click at [215, 533] on input "Votre pays..." at bounding box center [214, 540] width 3 height 15
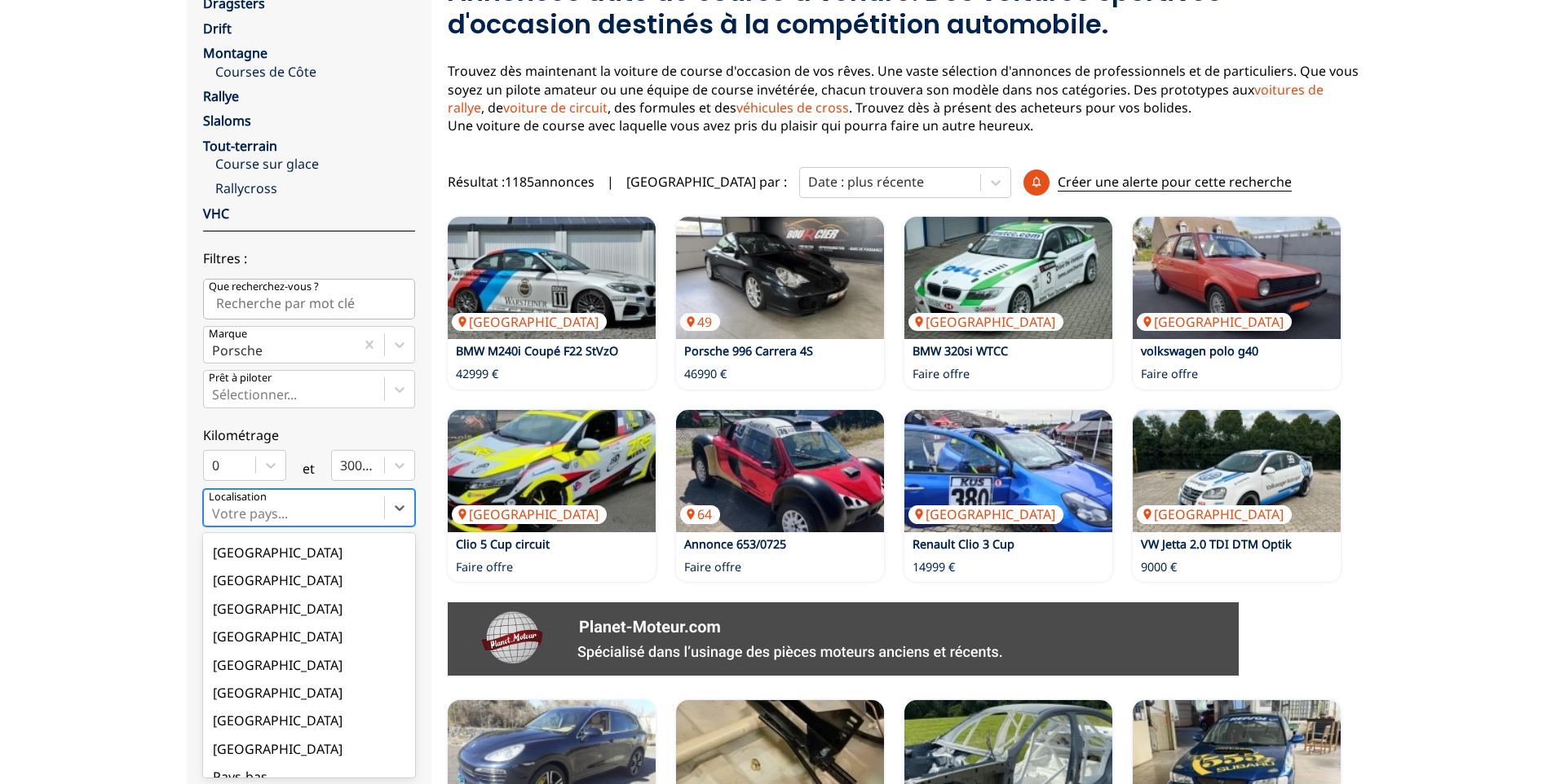
scroll to position [163, 0]
click at [245, 612] on div "[GEOGRAPHIC_DATA]" at bounding box center [309, 611] width 212 height 28
click at [215, 521] on input "option France focused, 9 of 18. 18 results available. Use Up and Down to choose…" at bounding box center [214, 514] width 3 height 15
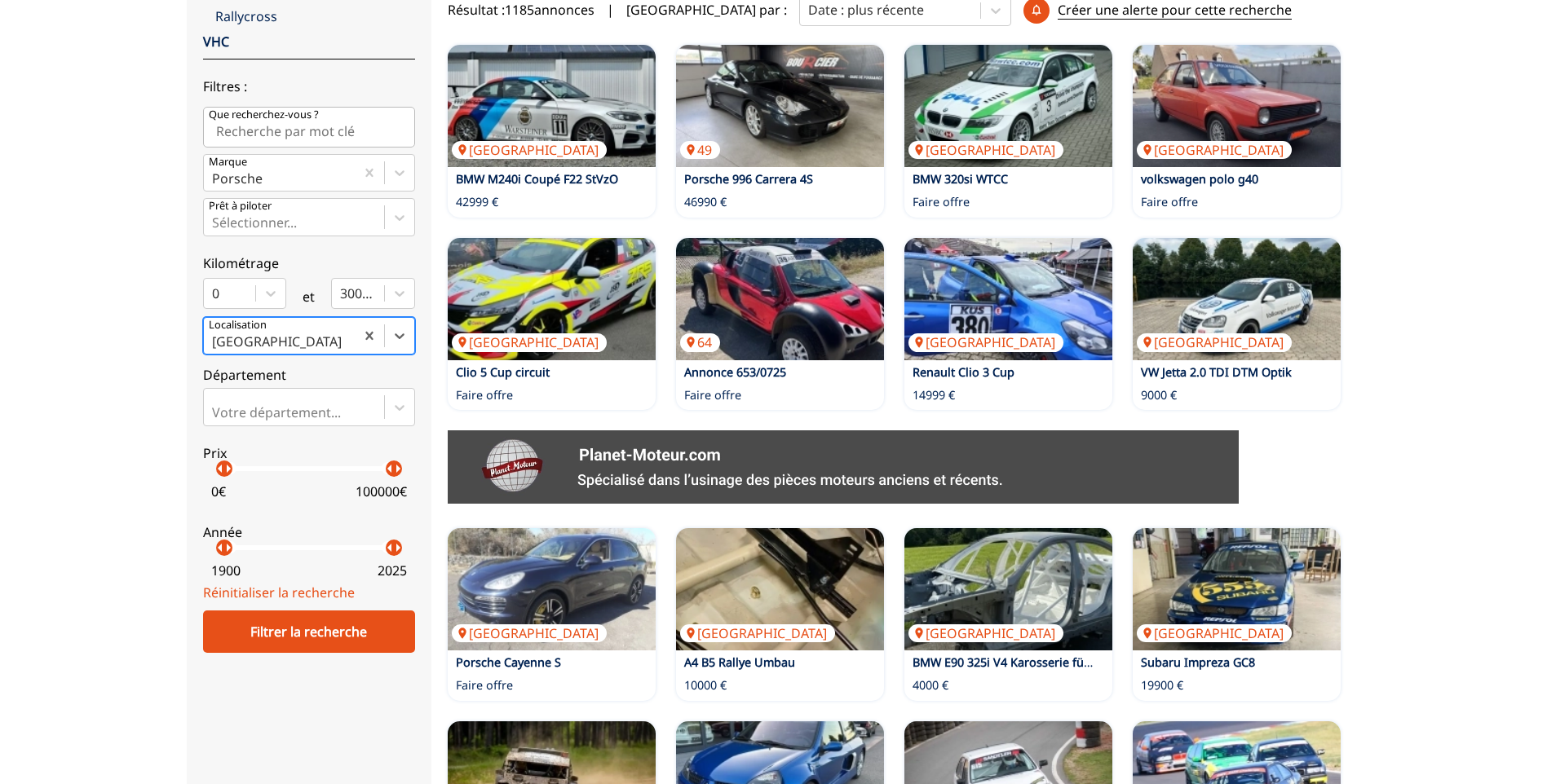
scroll to position [406, 0]
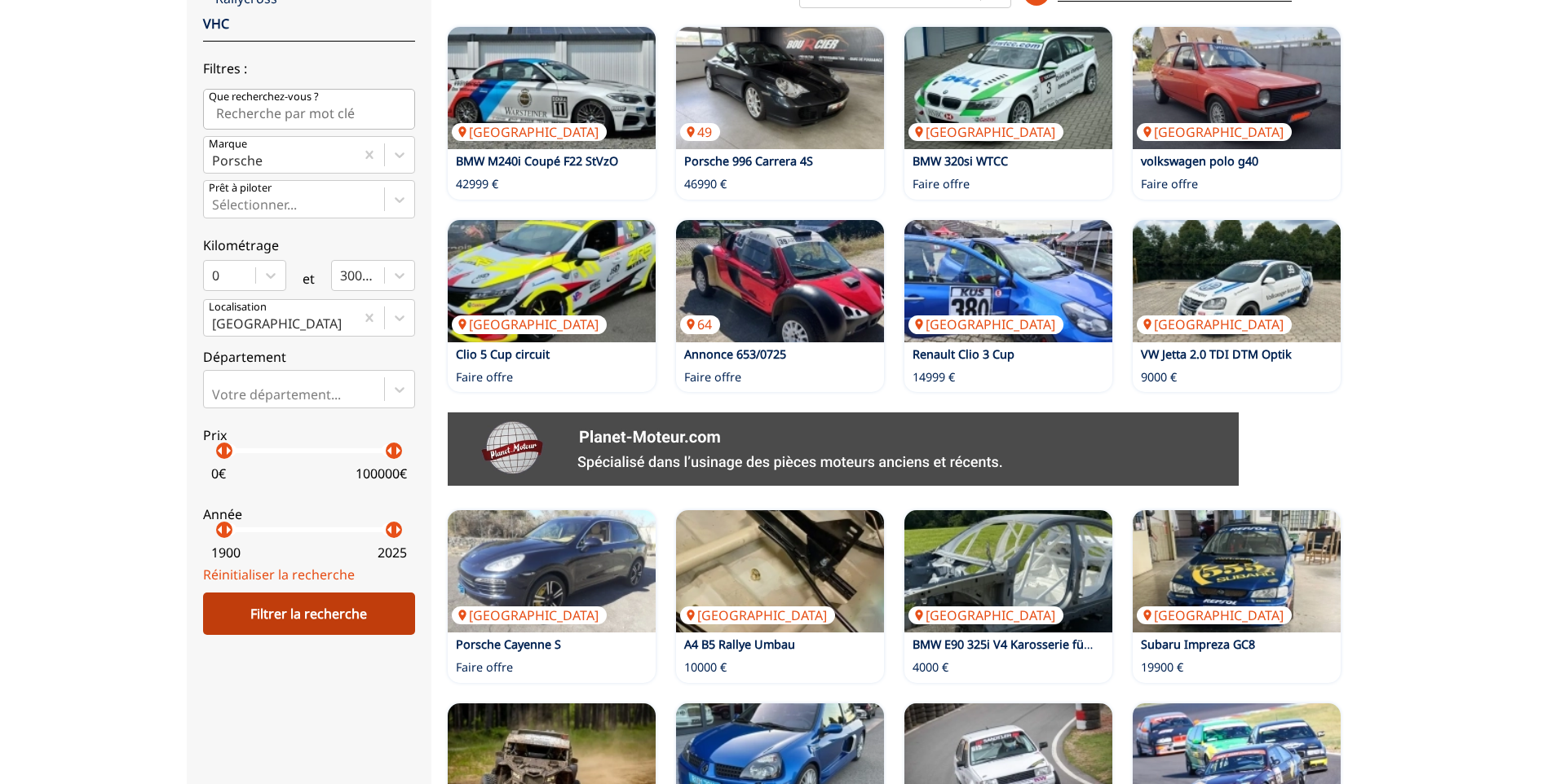
click at [316, 608] on div "Filtrer la recherche" at bounding box center [309, 614] width 212 height 43
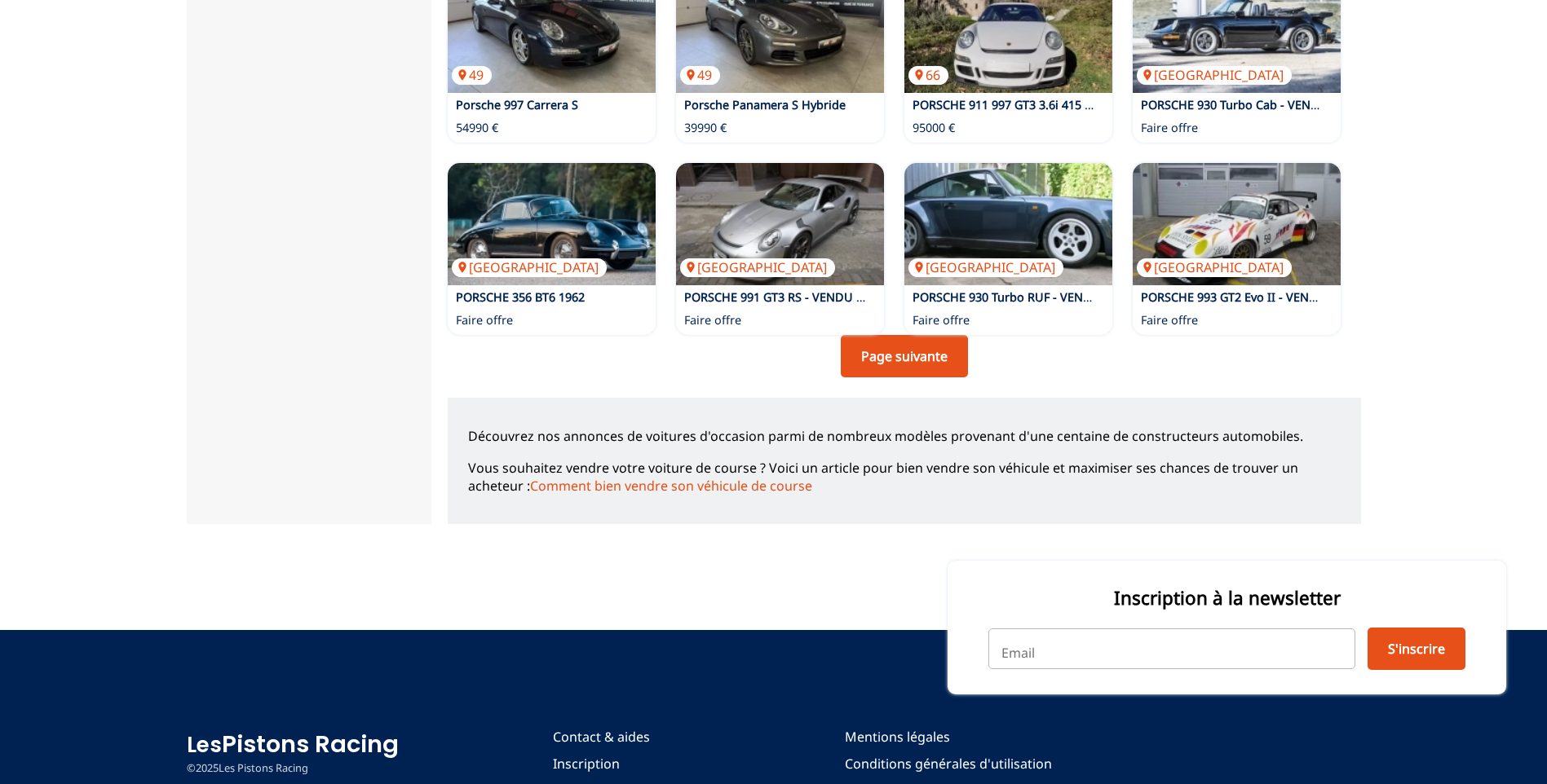
scroll to position [1140, 0]
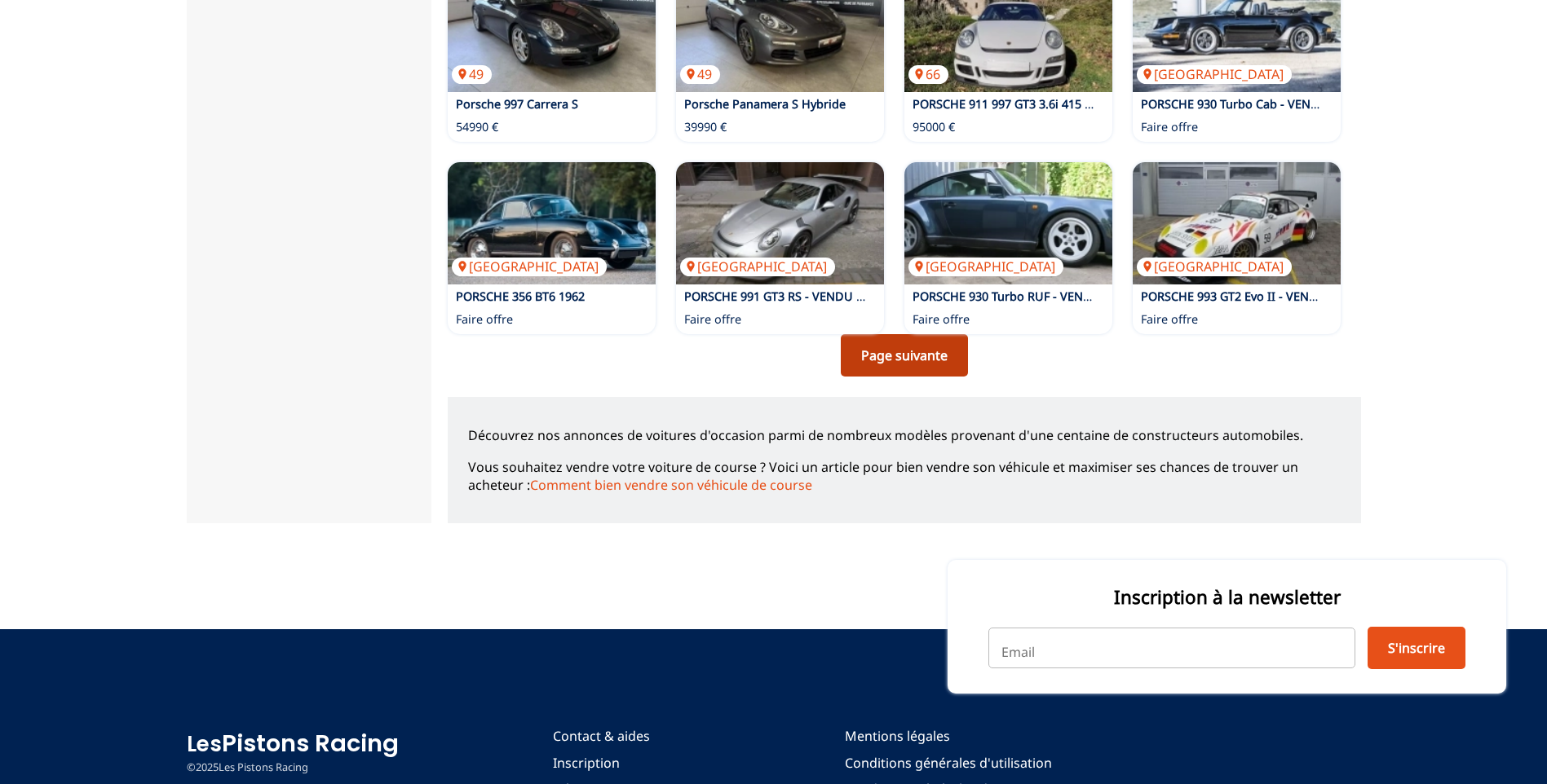
click at [912, 347] on link "Page suivante" at bounding box center [905, 355] width 127 height 43
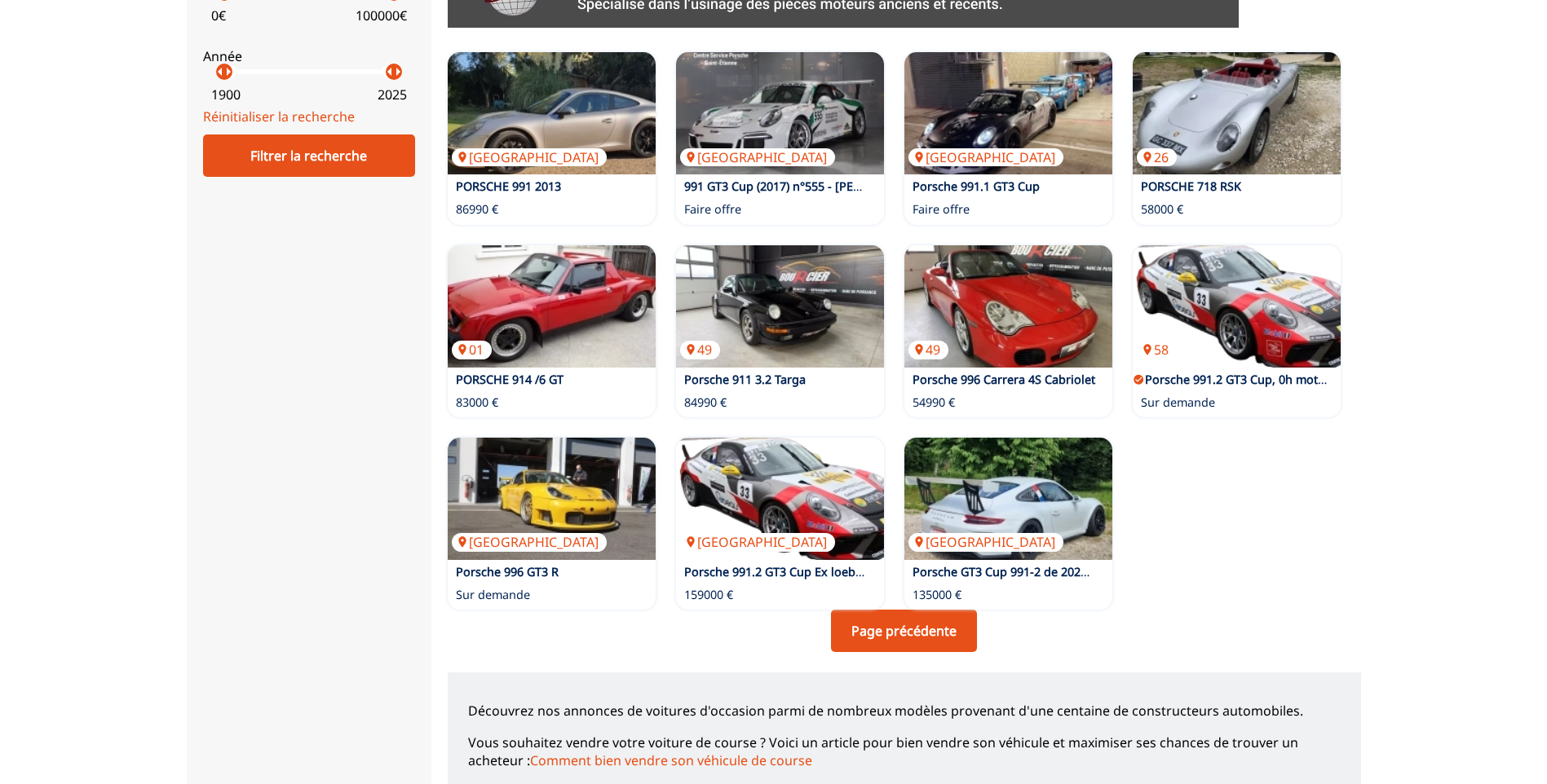
scroll to position [897, 0]
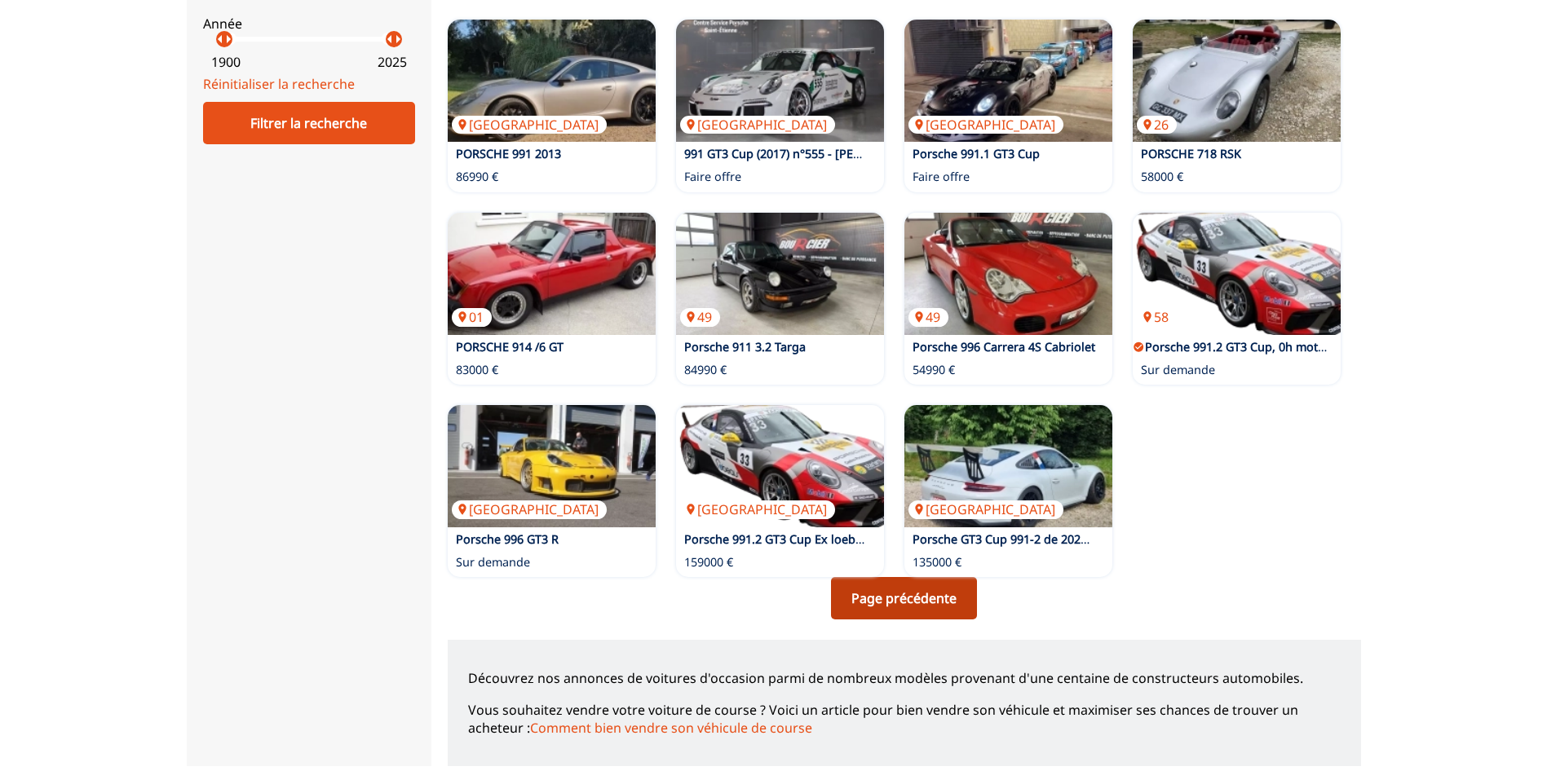
click at [942, 604] on link "Page précédente" at bounding box center [904, 598] width 146 height 43
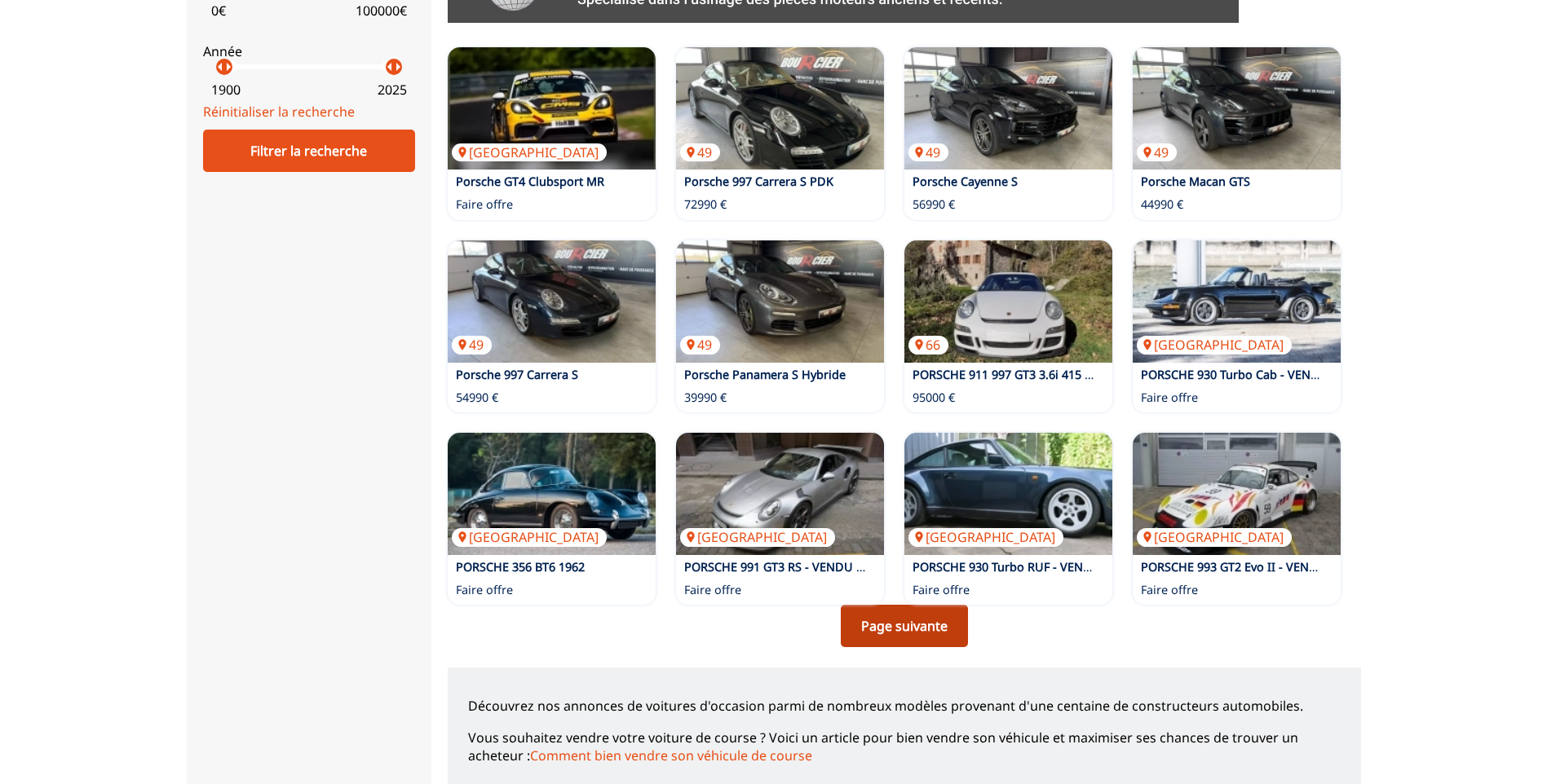
scroll to position [870, 0]
click at [897, 628] on link "Page suivante" at bounding box center [905, 625] width 127 height 43
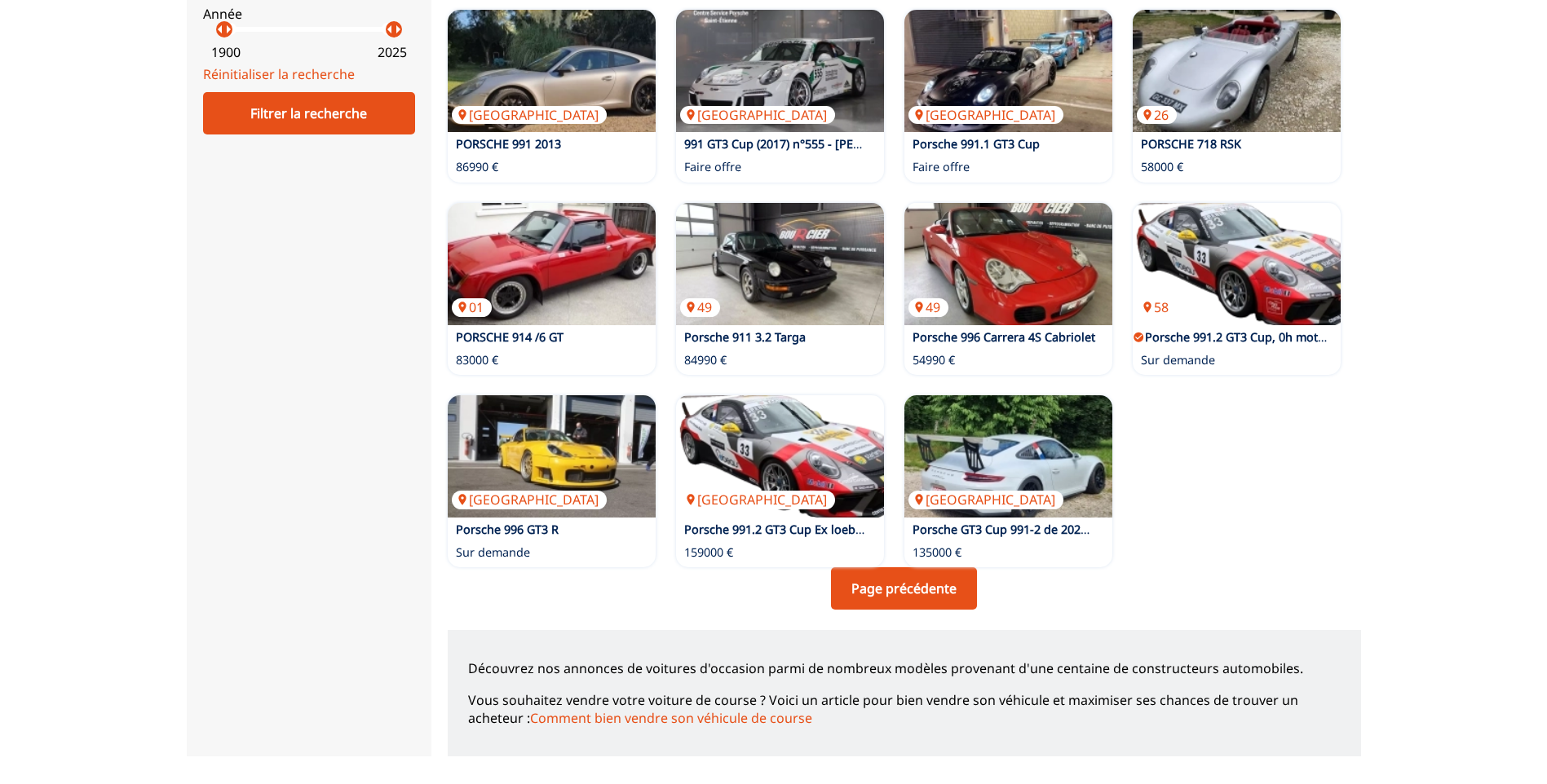
scroll to position [924, 0]
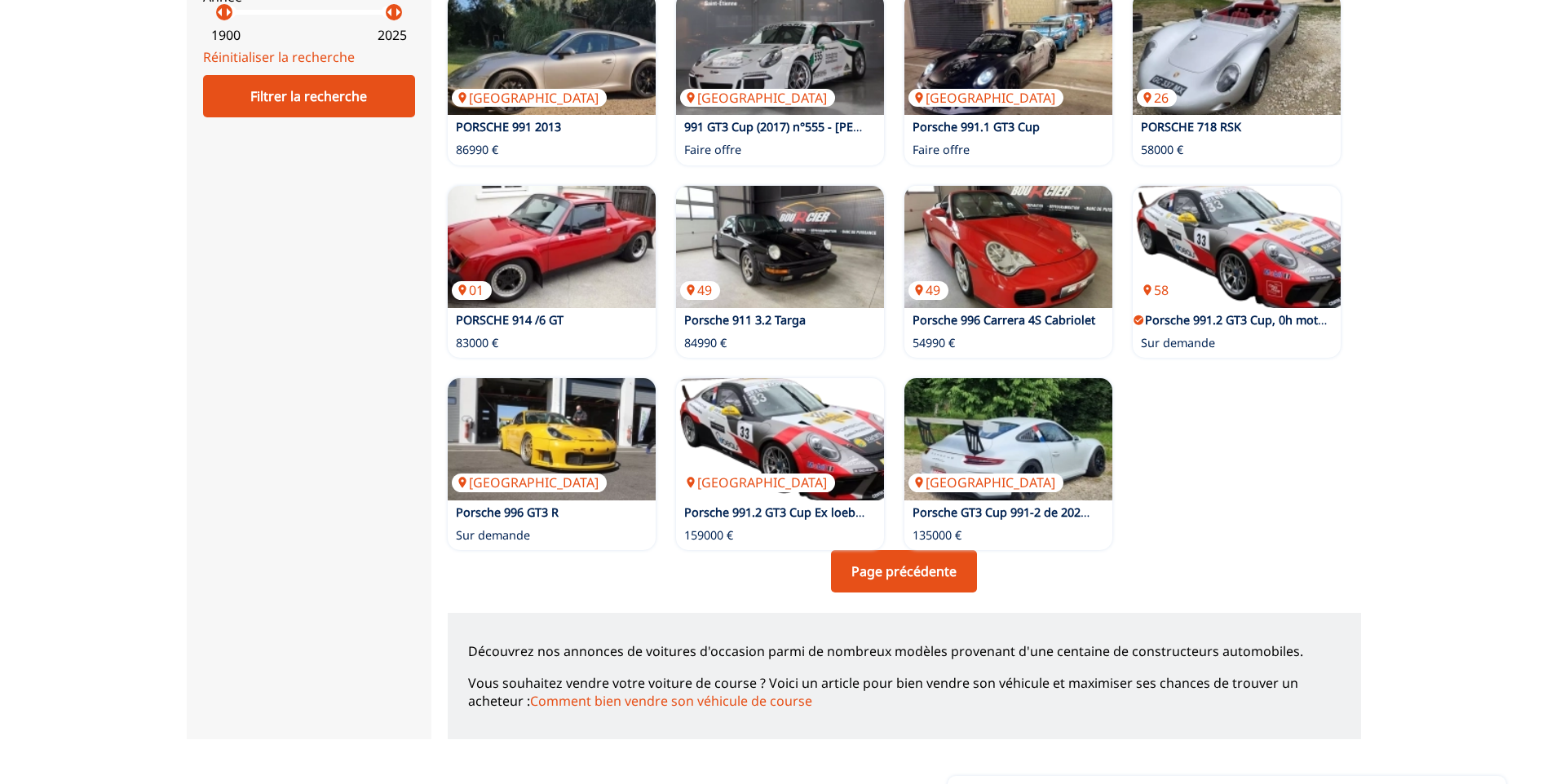
scroll to position [870, 0]
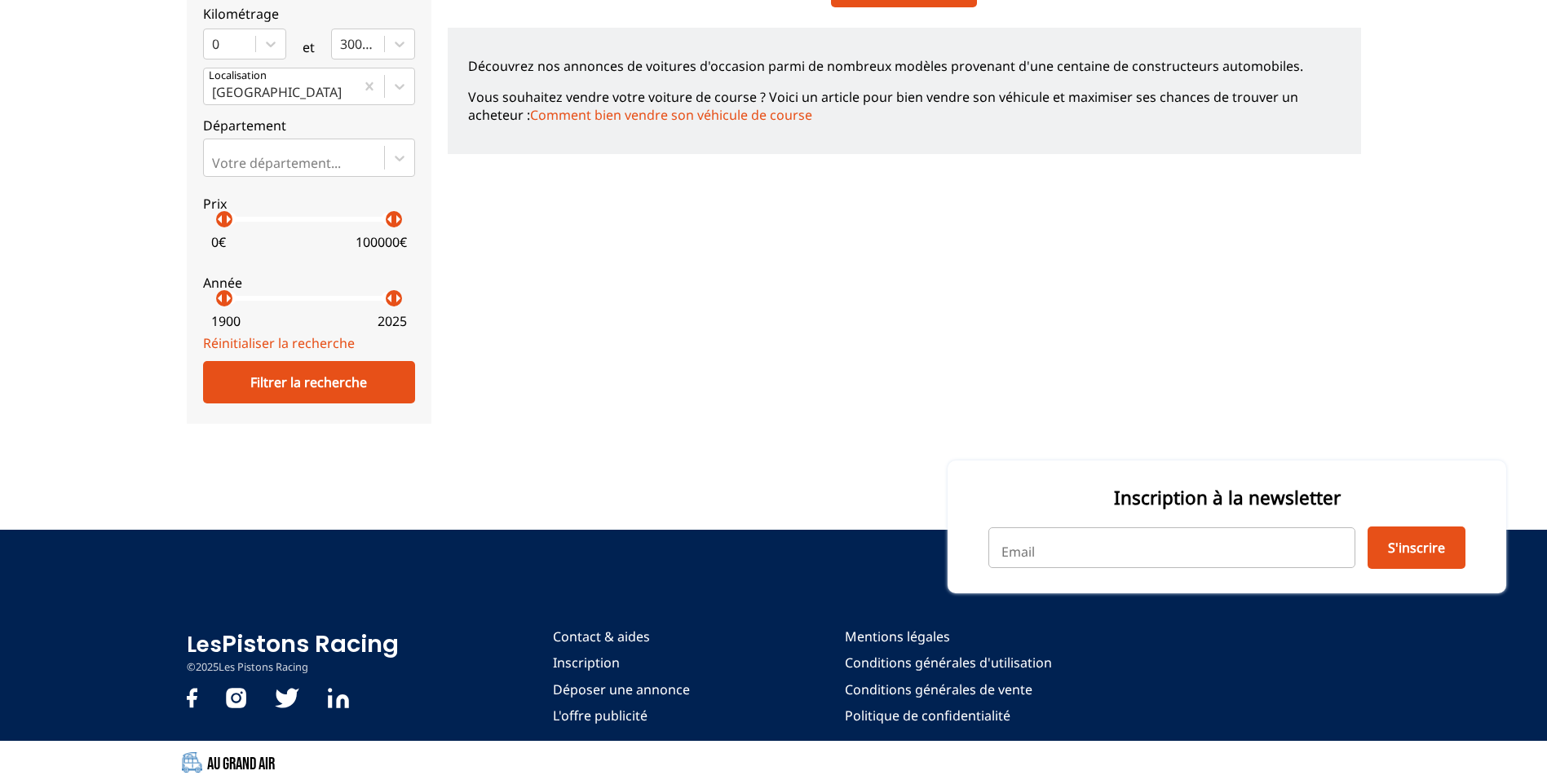
scroll to position [406, 0]
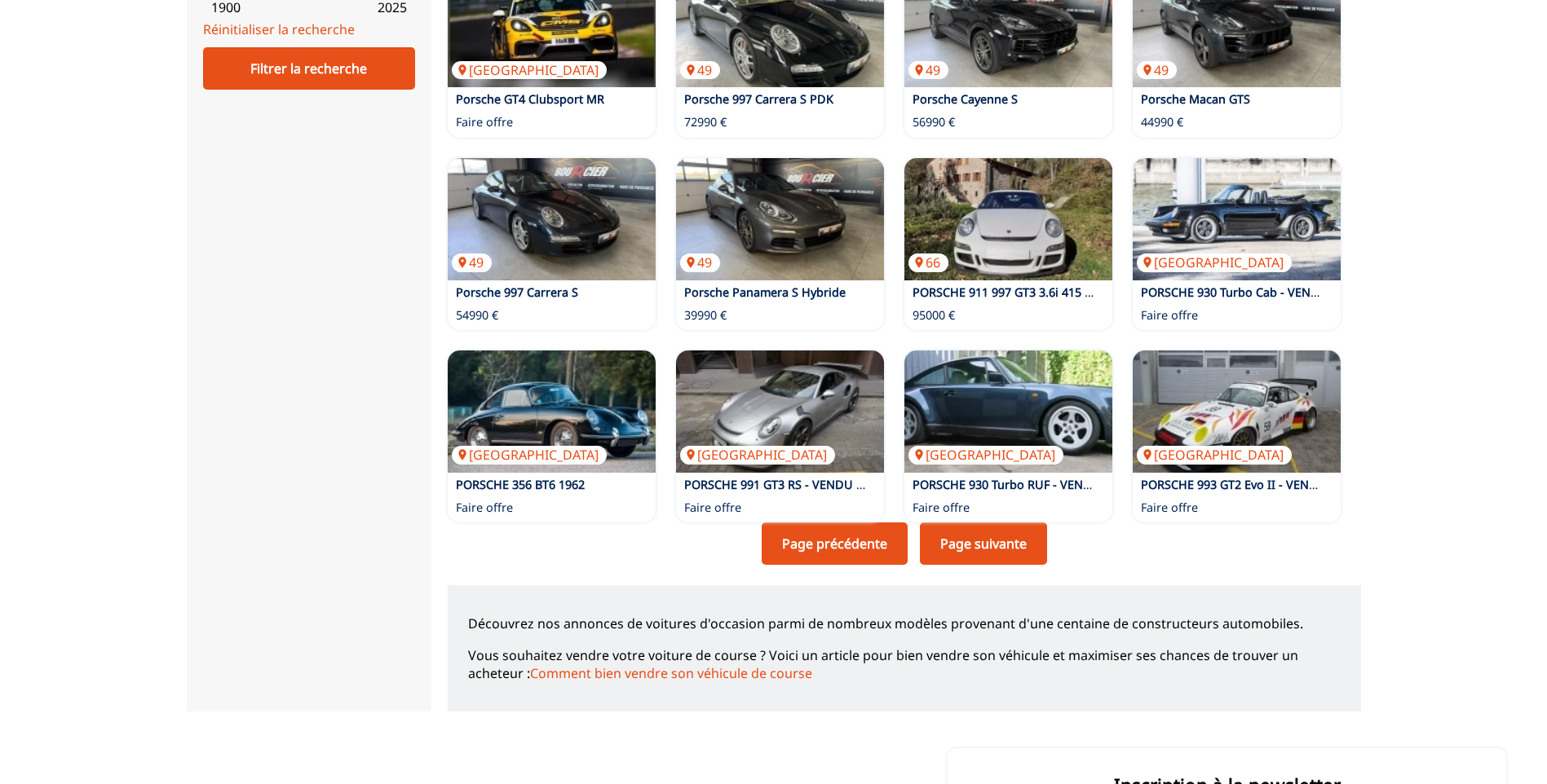
scroll to position [637, 0]
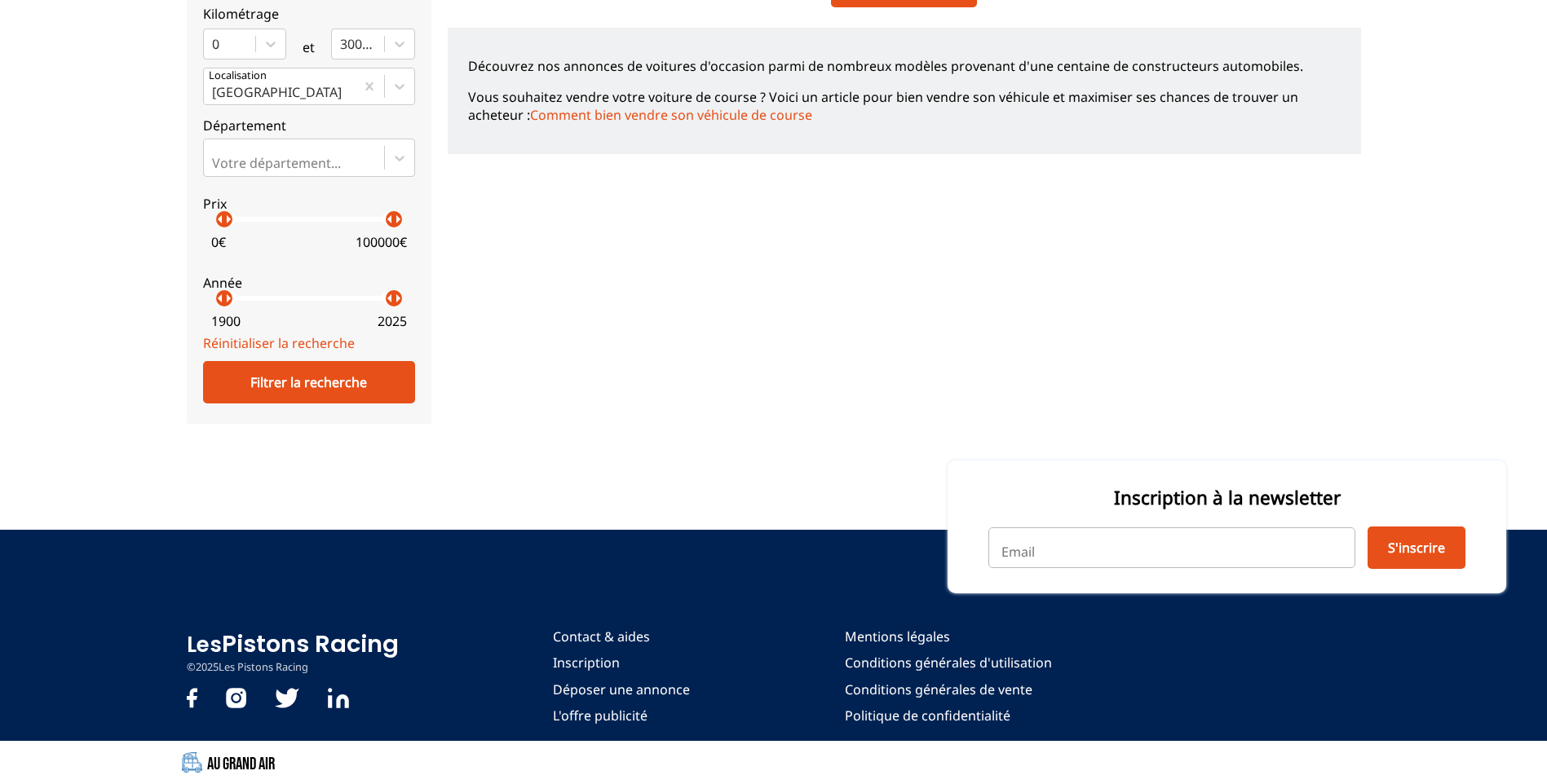
scroll to position [952, 0]
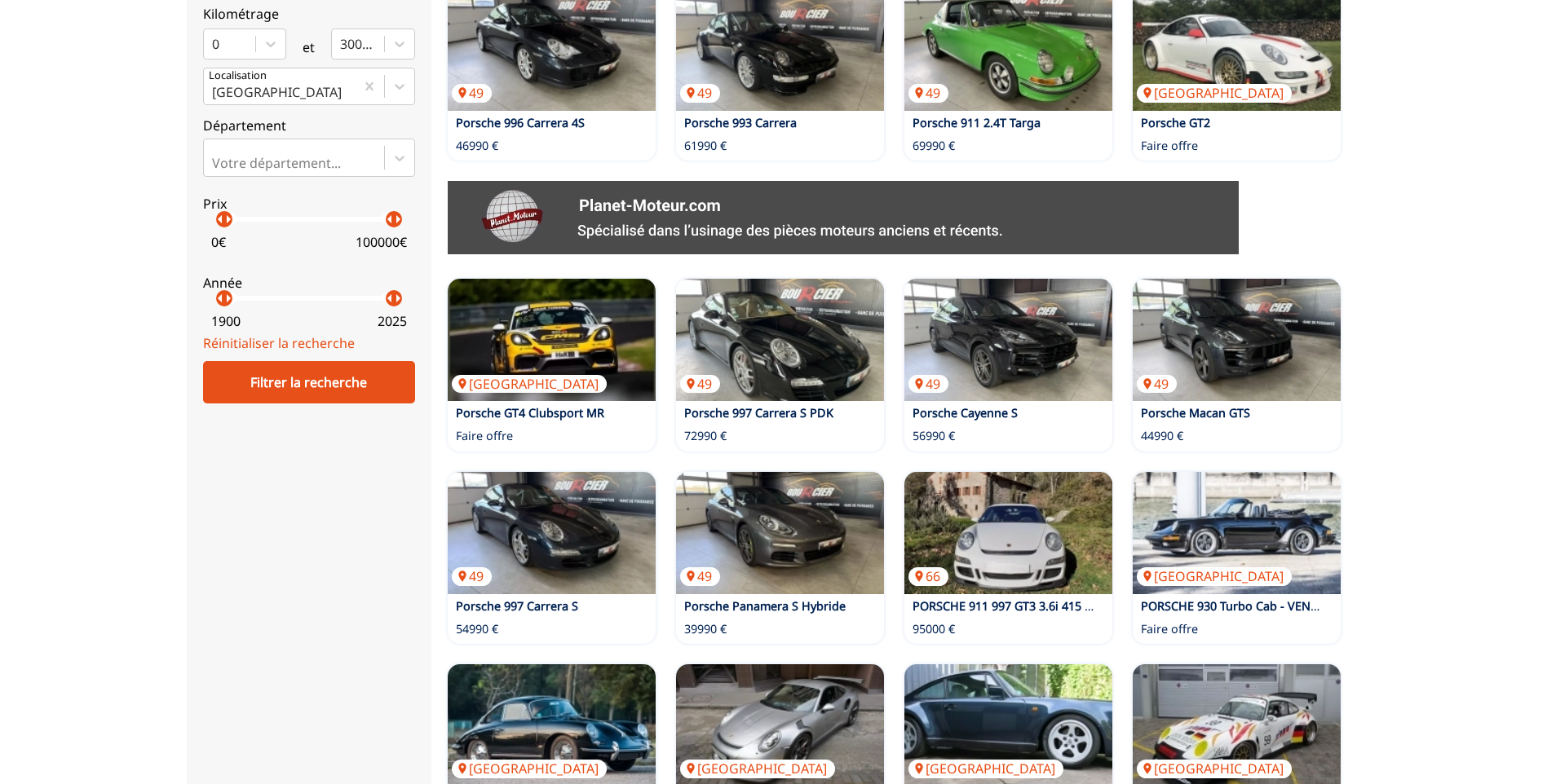
scroll to position [924, 0]
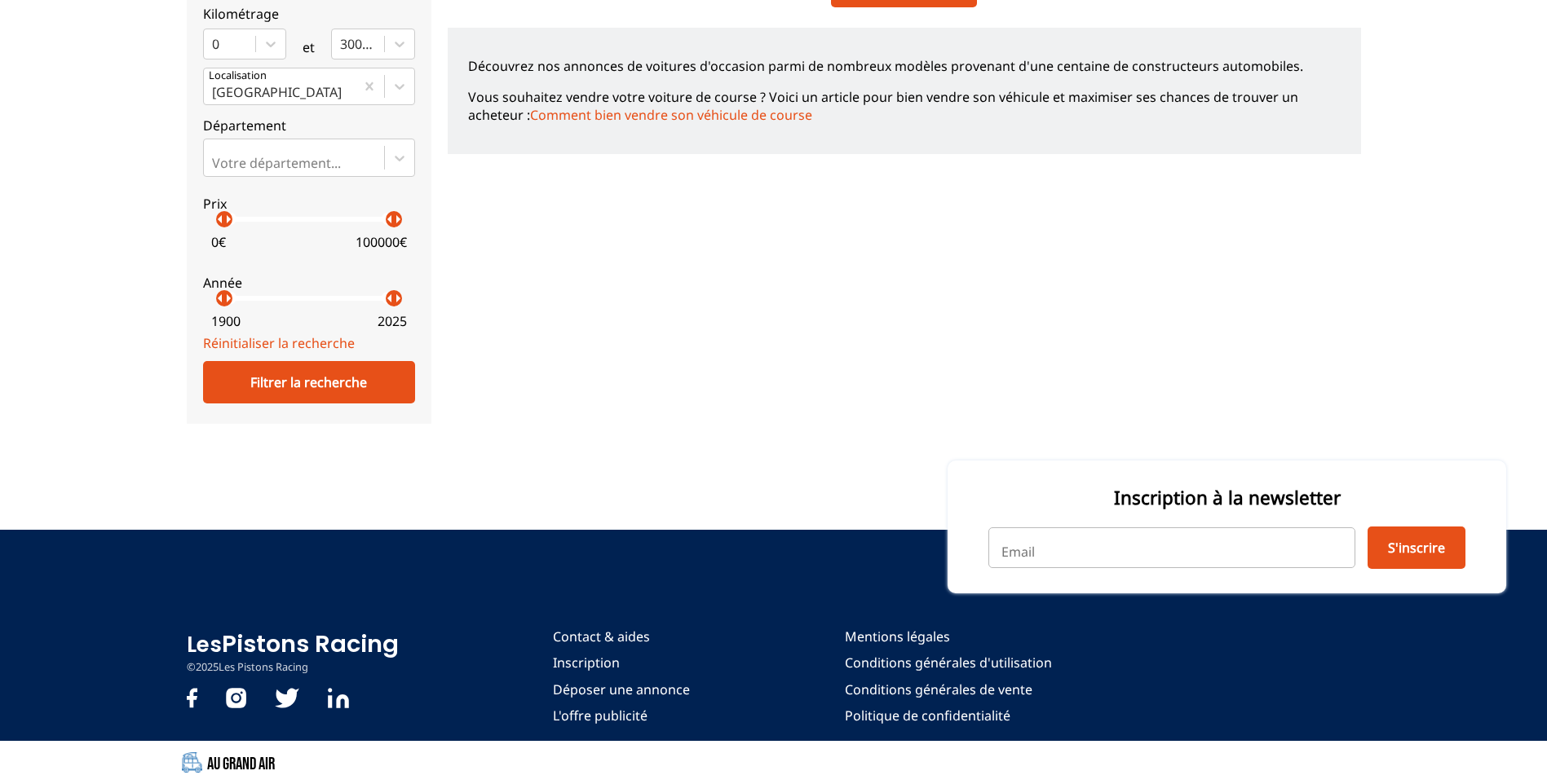
scroll to position [637, 0]
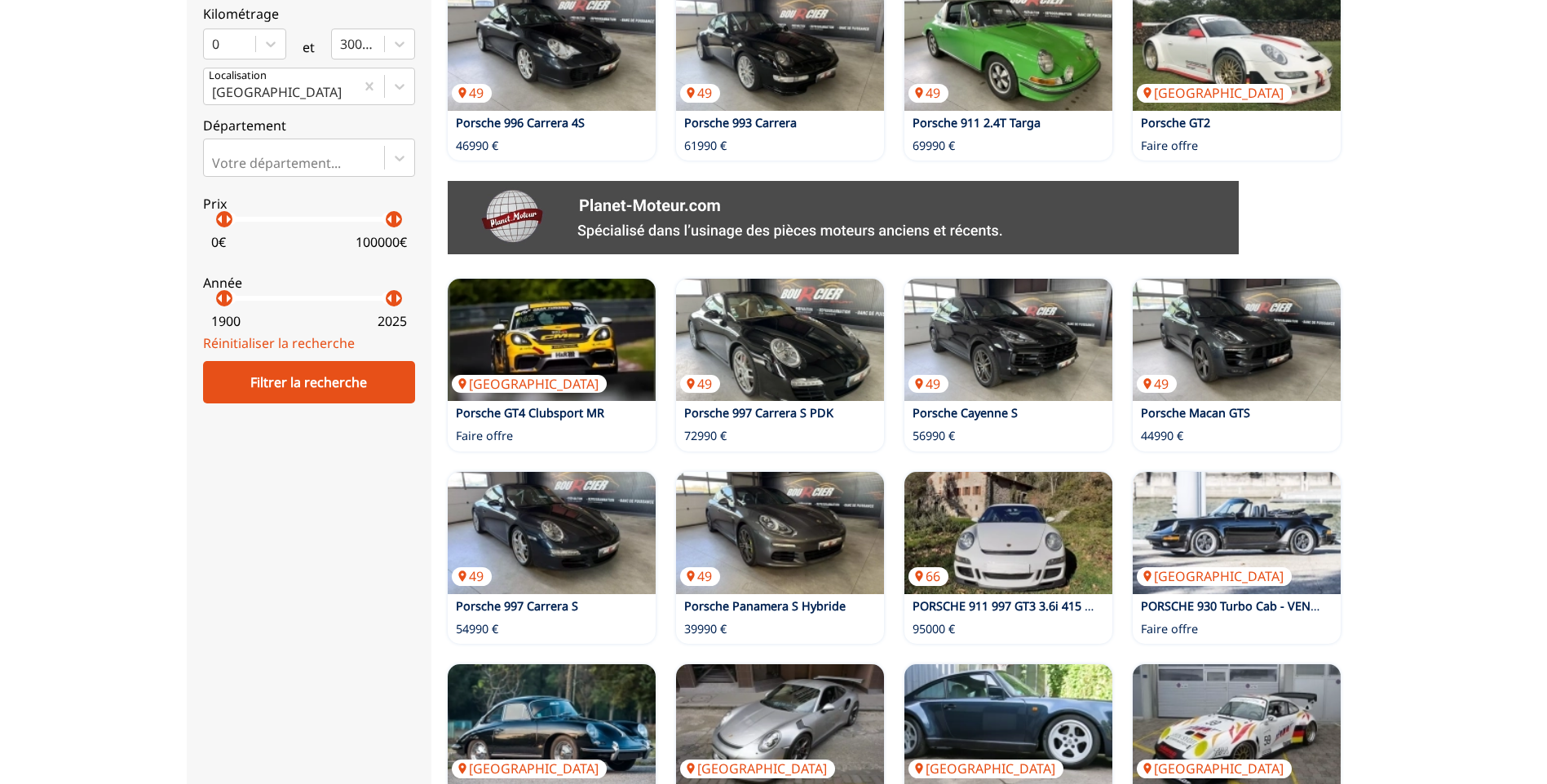
scroll to position [870, 0]
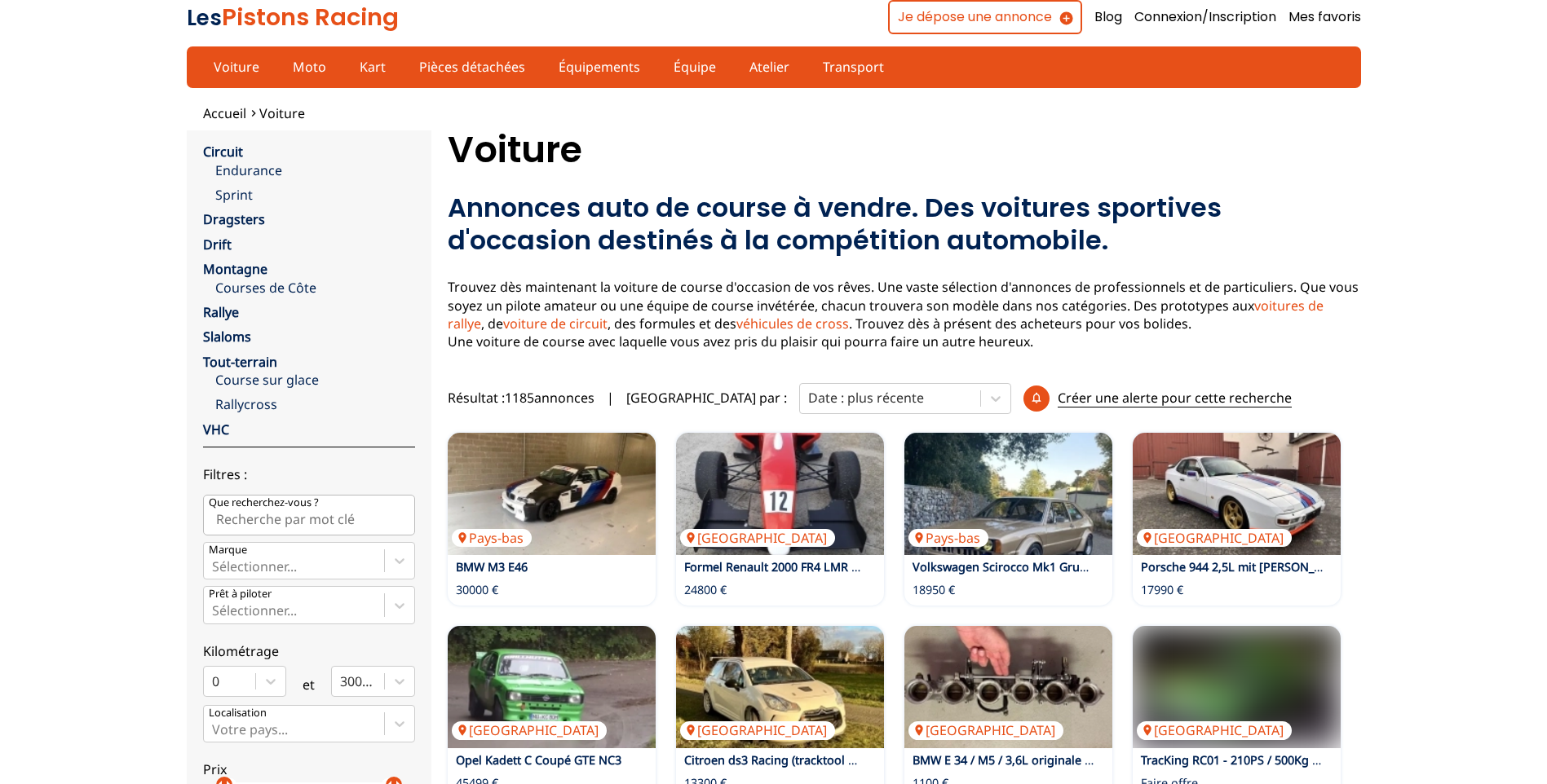
scroll to position [842, 0]
